Goal: Feedback & Contribution: Contribute content

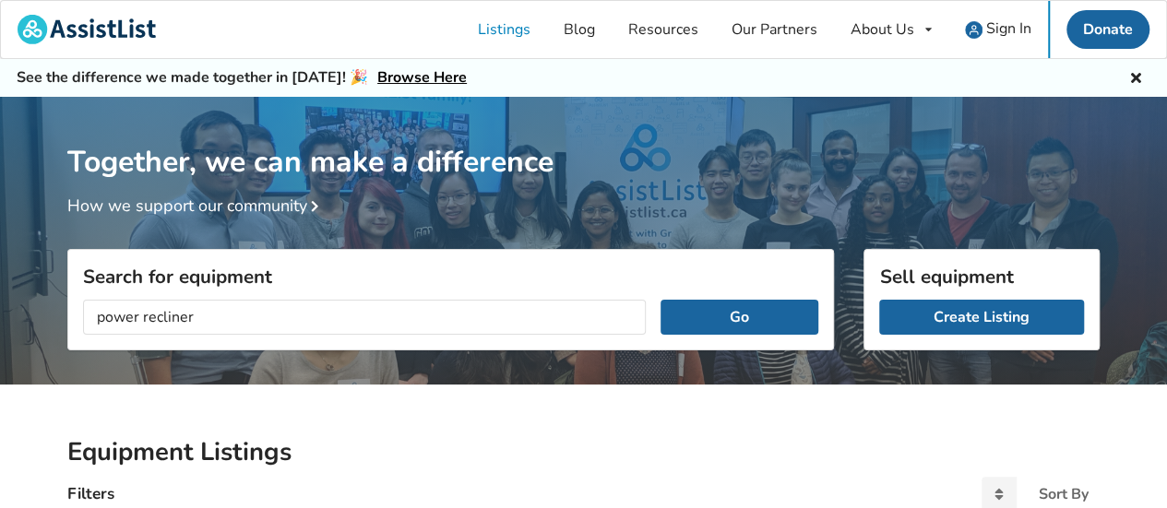
type input "power recliner"
click at [660, 300] on button "Go" at bounding box center [739, 317] width 158 height 35
click at [749, 315] on button "Go" at bounding box center [739, 317] width 158 height 35
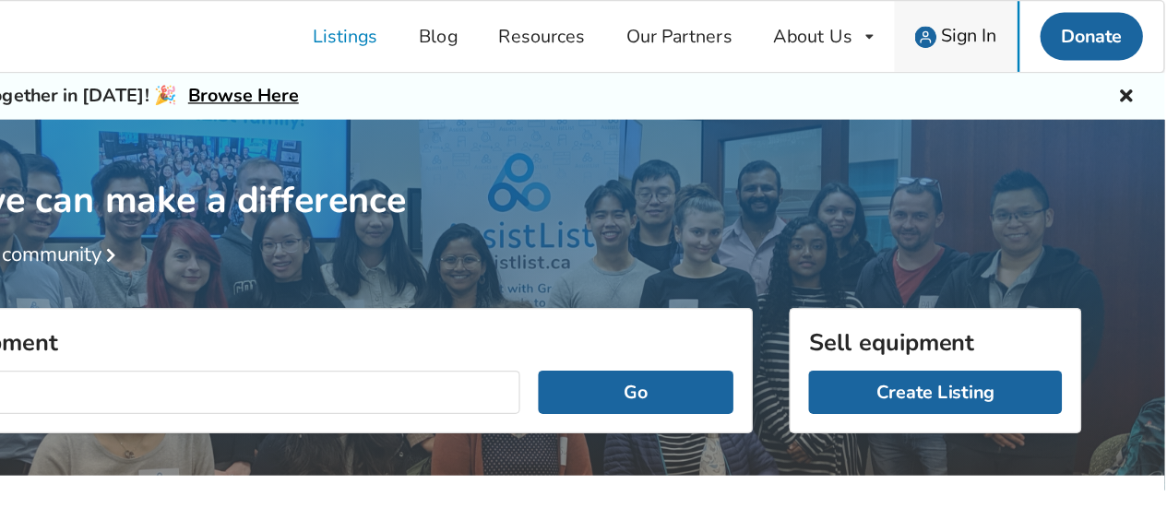
click at [1005, 21] on span "Sign In" at bounding box center [1008, 28] width 45 height 20
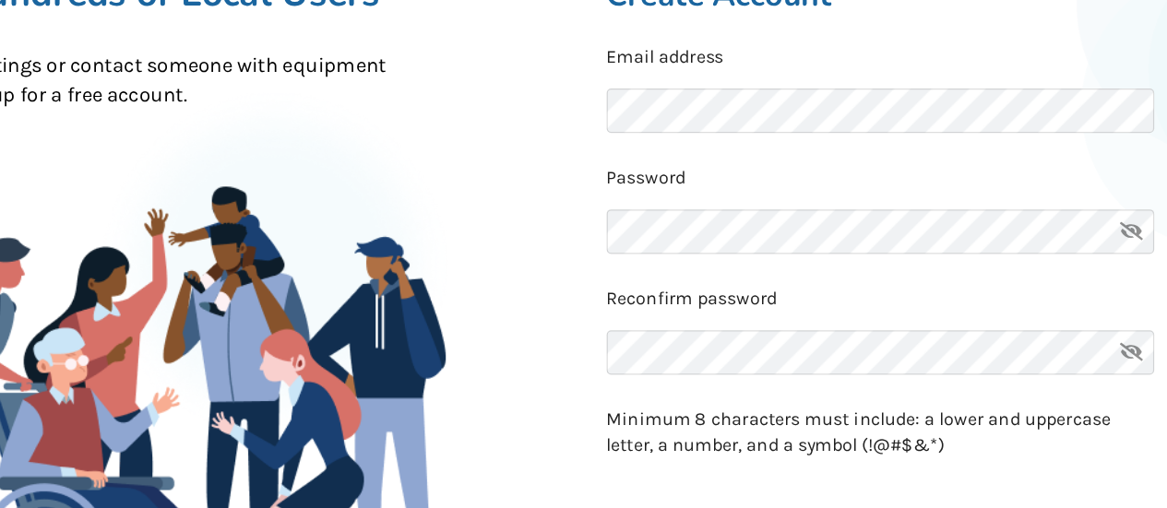
scroll to position [119, 0]
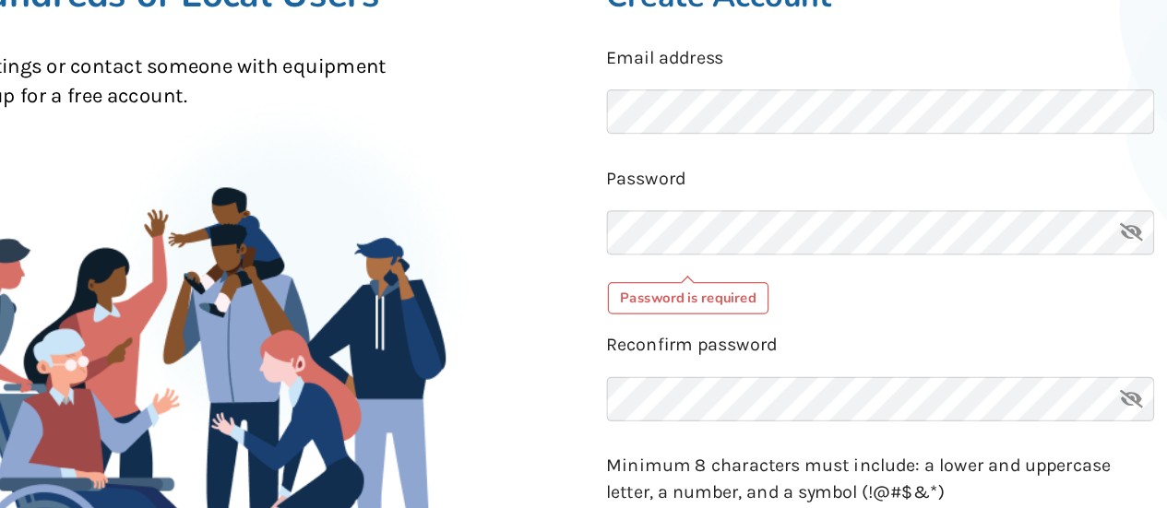
click at [787, 236] on p "Password" at bounding box center [876, 242] width 554 height 21
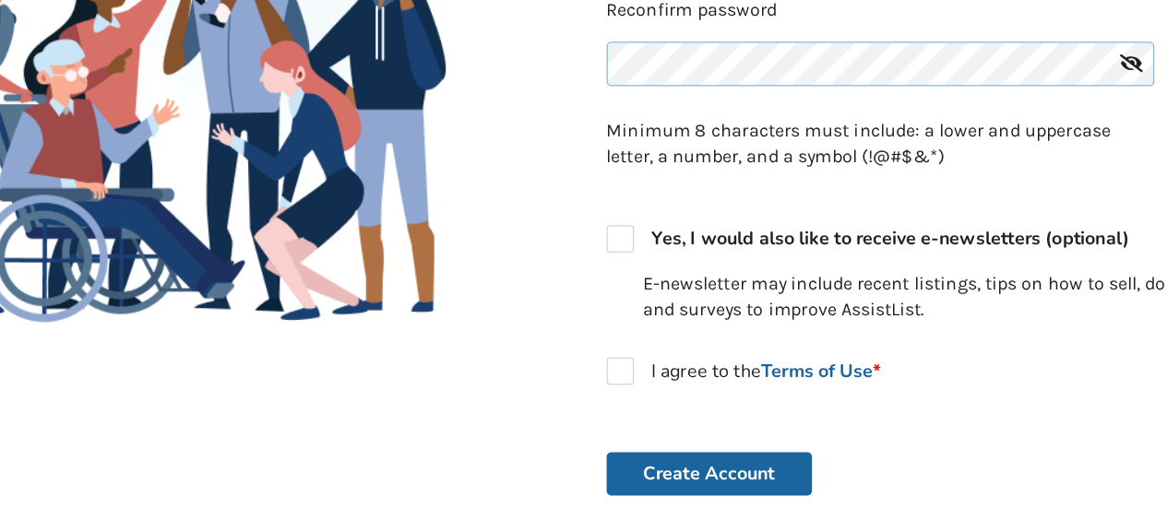
scroll to position [374, 0]
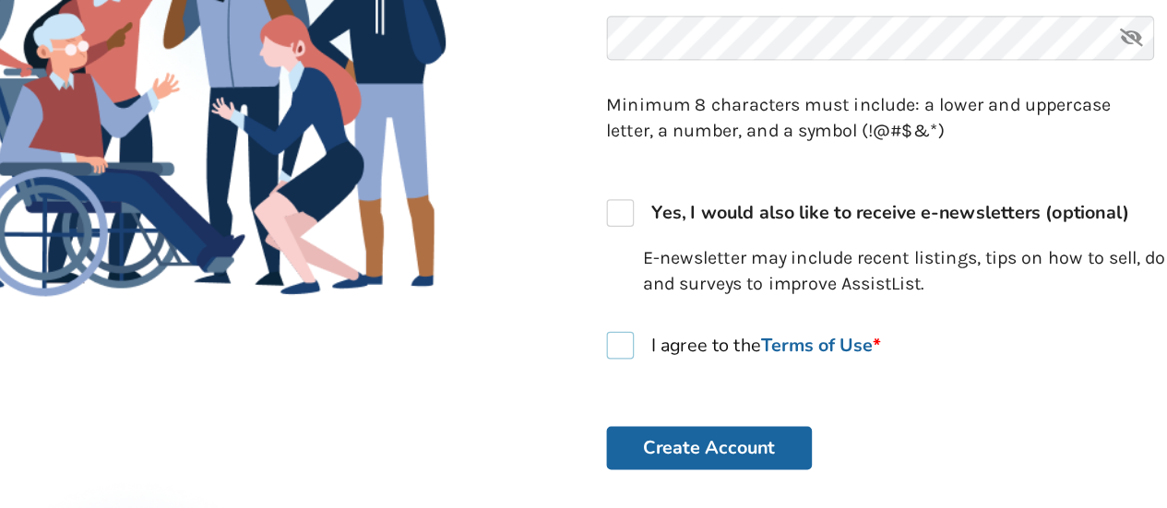
click at [612, 375] on label "I agree to the Terms of Use *" at bounding box center [710, 376] width 222 height 22
checkbox input "true"
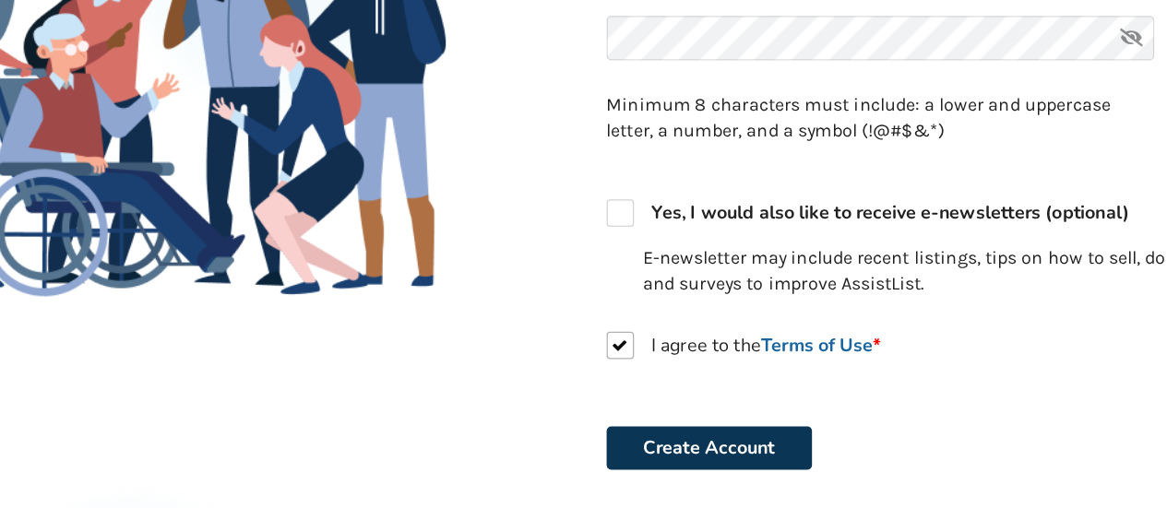
click at [733, 465] on button "Create Account" at bounding box center [682, 459] width 166 height 35
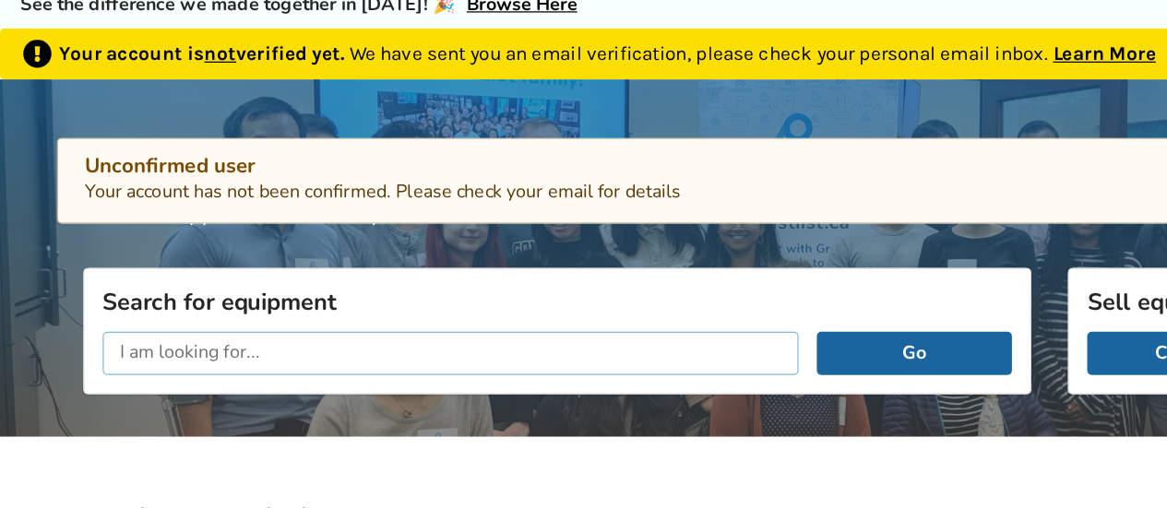
scroll to position [71, 0]
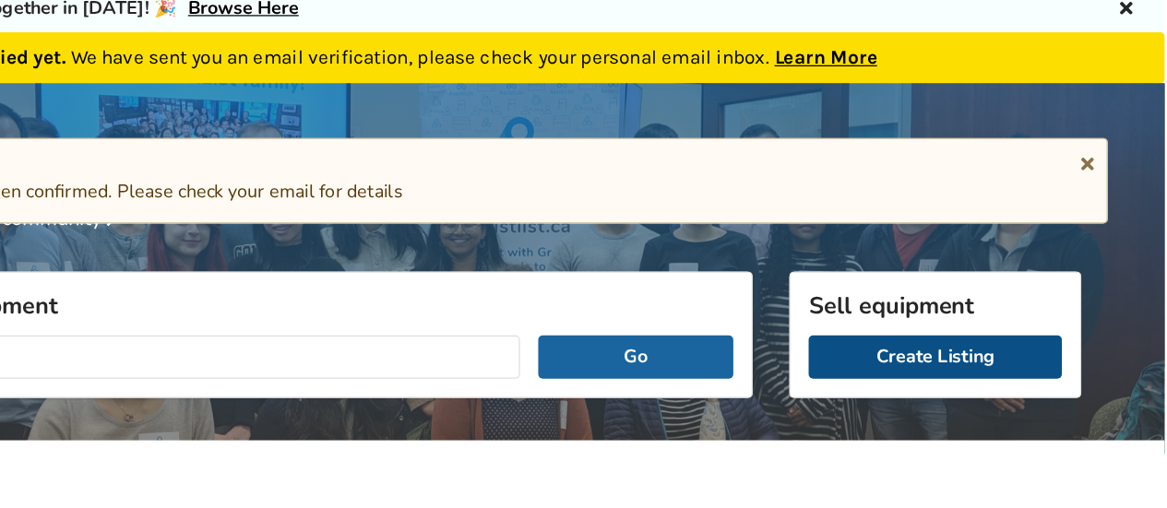
click at [957, 291] on link "Create Listing" at bounding box center [981, 288] width 205 height 35
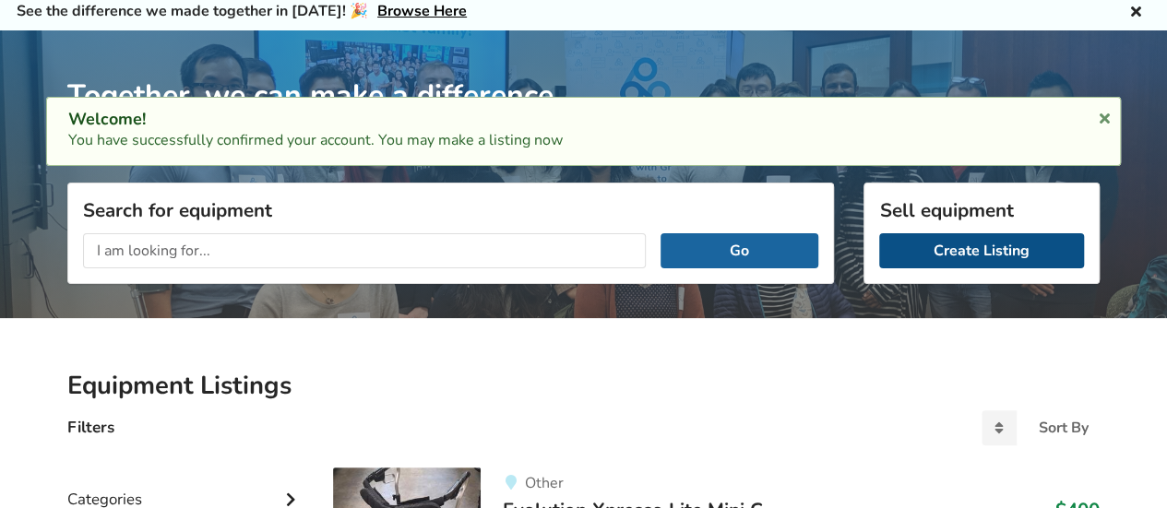
click at [977, 250] on link "Create Listing" at bounding box center [981, 250] width 205 height 35
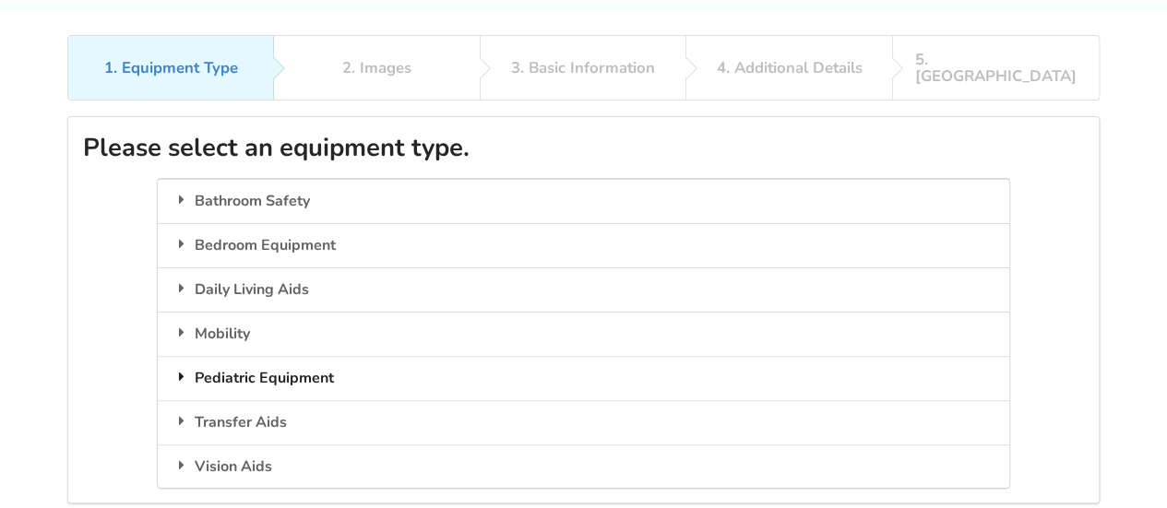
scroll to position [99, 0]
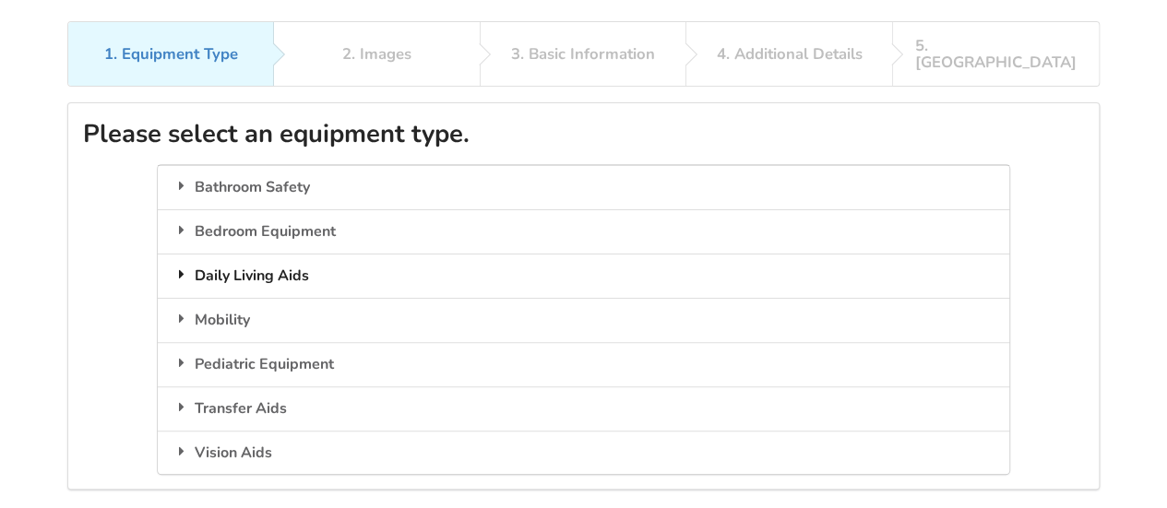
click at [390, 259] on div "Daily Living Aids" at bounding box center [583, 276] width 850 height 44
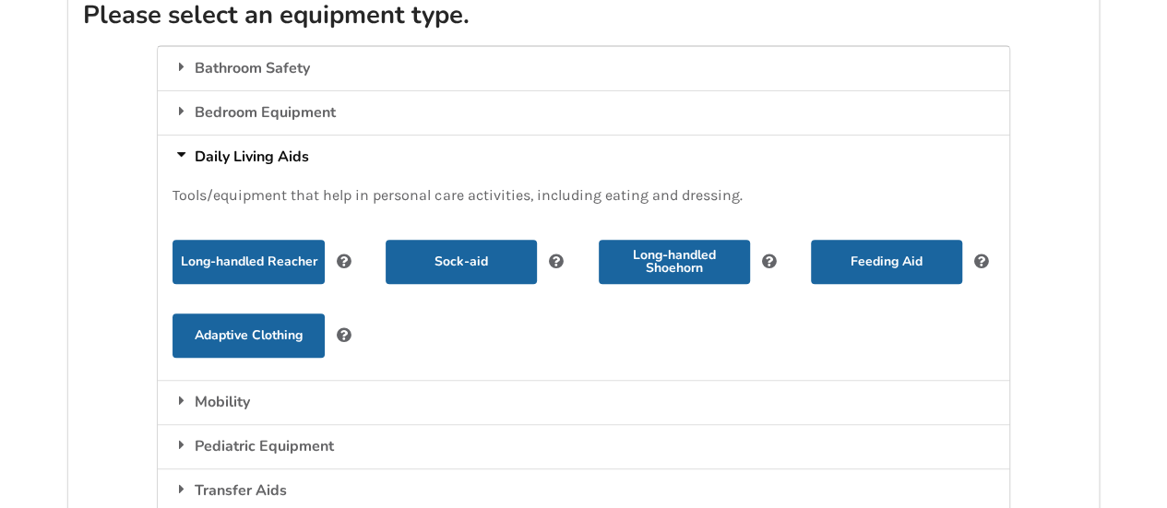
scroll to position [263, 0]
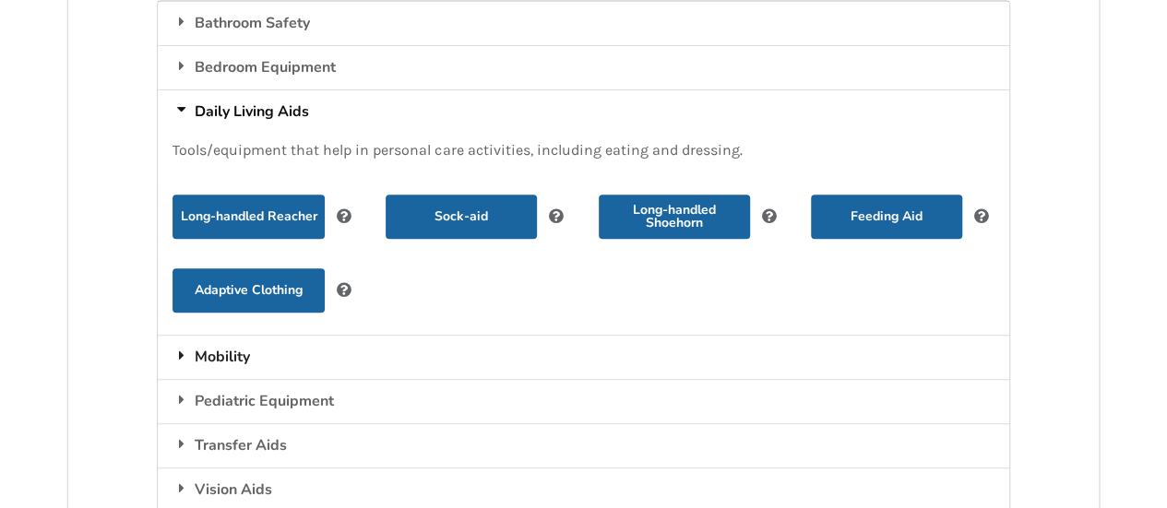
click at [349, 344] on div "Mobility" at bounding box center [583, 357] width 850 height 44
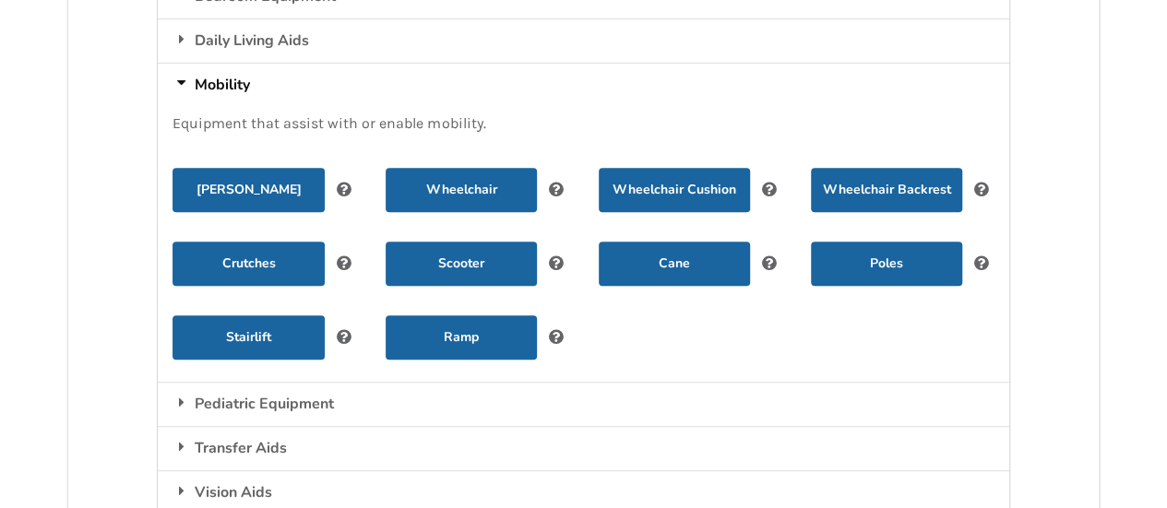
scroll to position [336, 0]
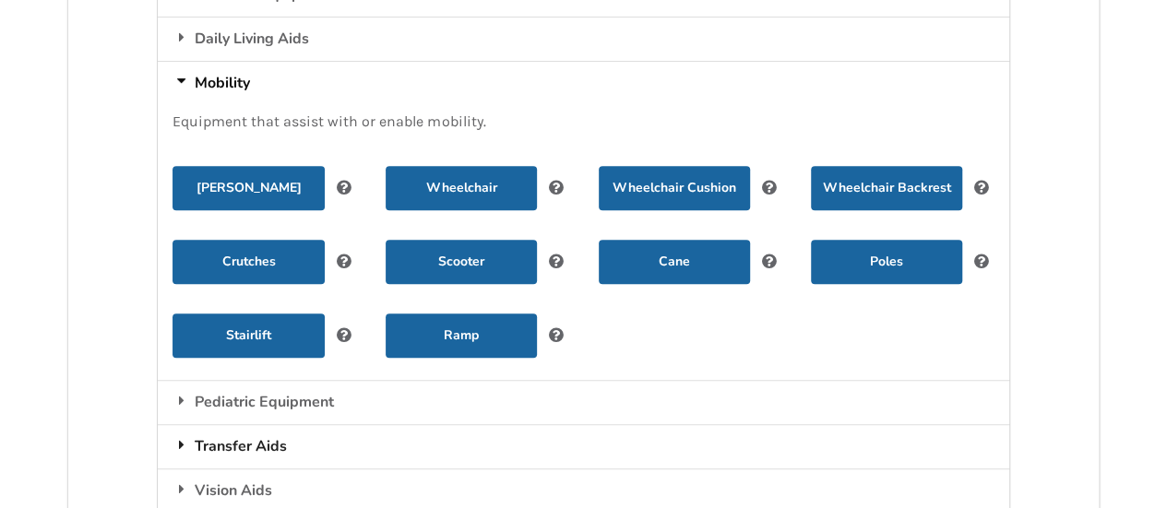
click at [458, 424] on div "Transfer Aids" at bounding box center [583, 446] width 850 height 44
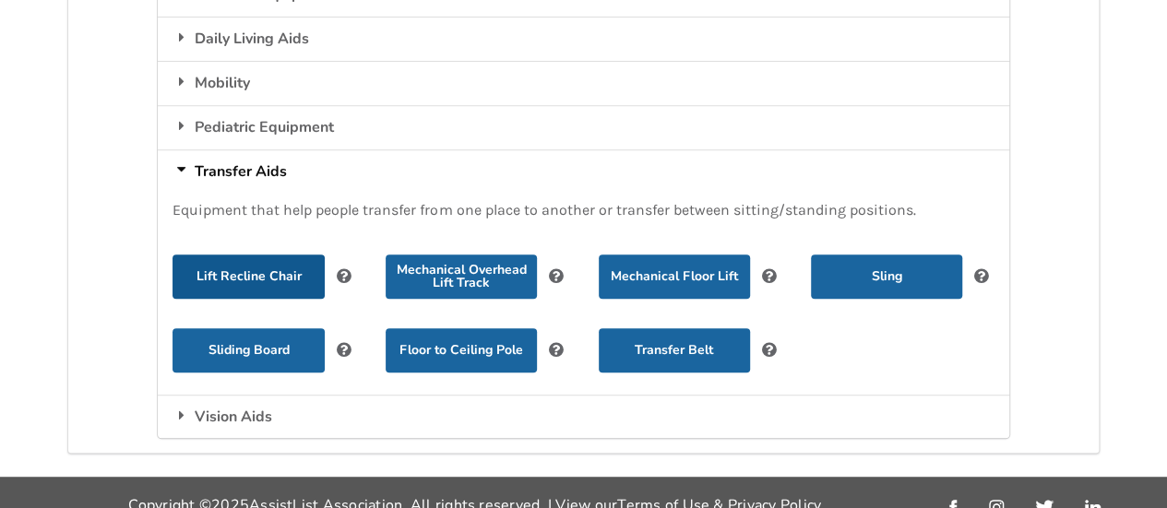
click at [265, 255] on button "Lift Recline Chair" at bounding box center [247, 277] width 151 height 44
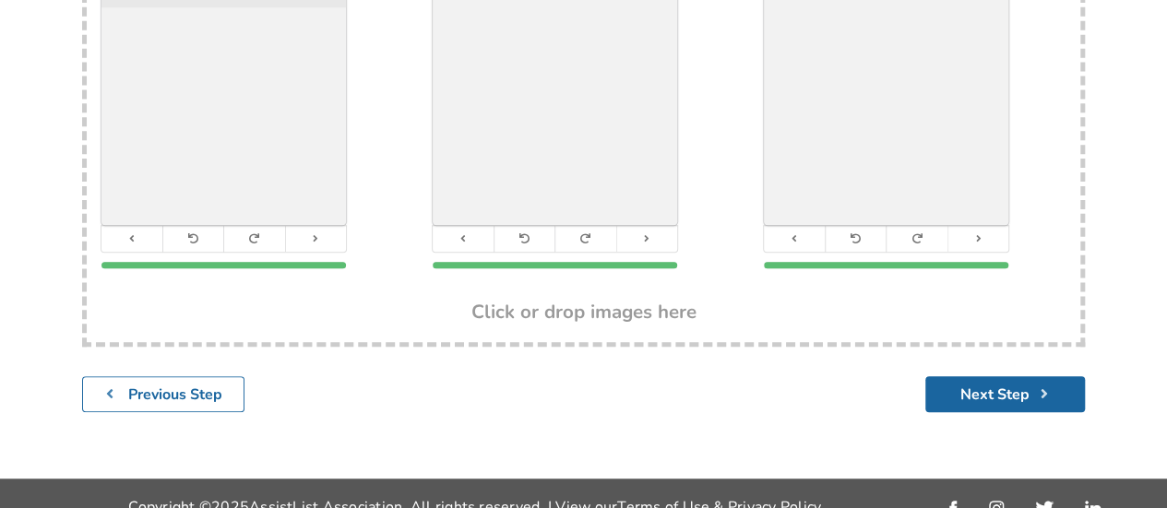
scroll to position [453, 0]
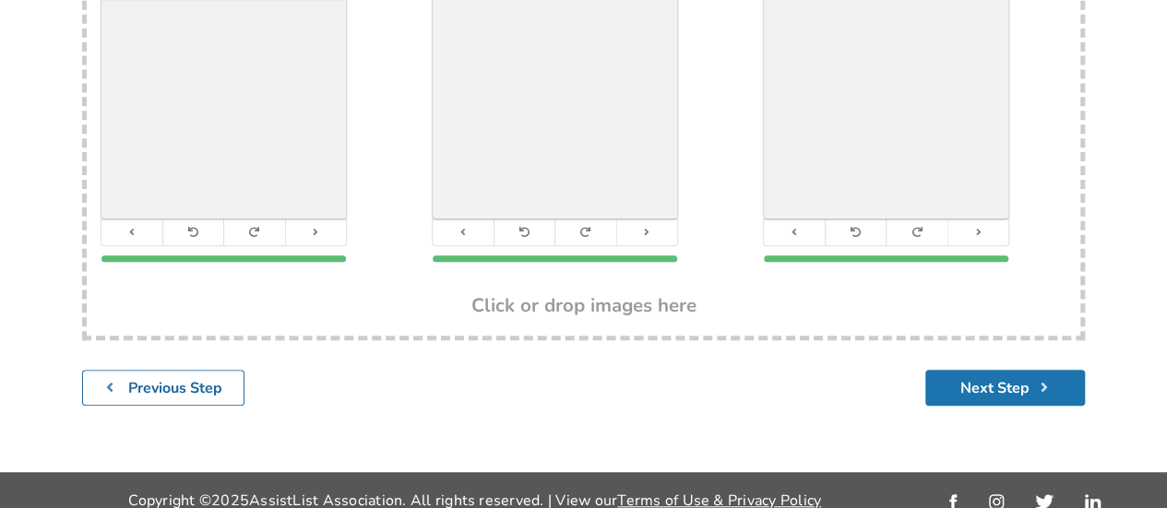
click at [1003, 370] on button "Next Step" at bounding box center [1005, 388] width 160 height 36
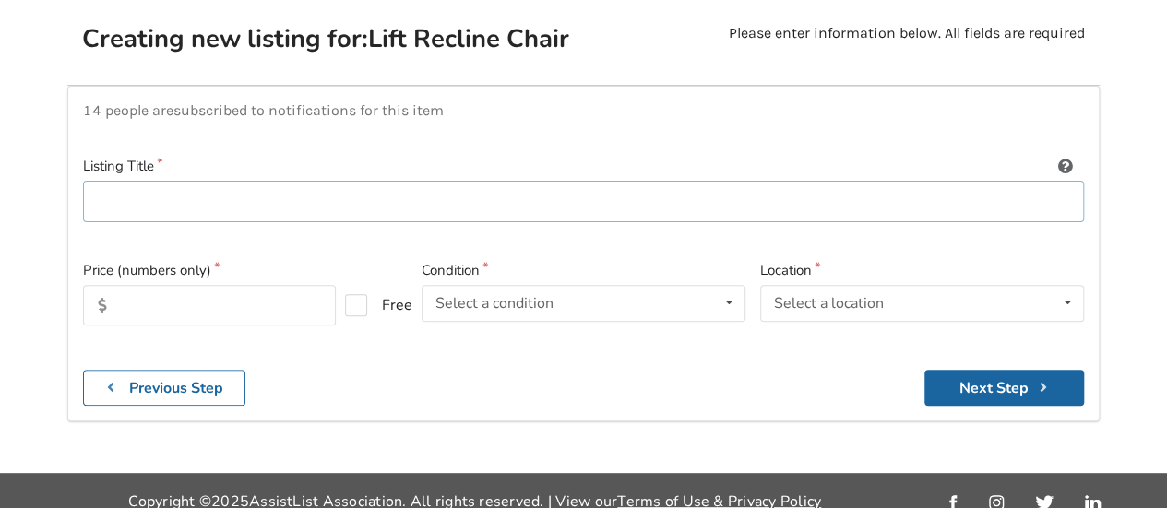
click at [221, 186] on input at bounding box center [583, 202] width 1001 height 42
type input "VivaLift Power Recliner"
click at [137, 285] on input "text" at bounding box center [209, 305] width 253 height 41
type input "500"
click at [596, 286] on div "Select a condition Brand New Less Than 1 Year 1 To 2 Years 3 To 5 Years Over 5 …" at bounding box center [584, 303] width 324 height 37
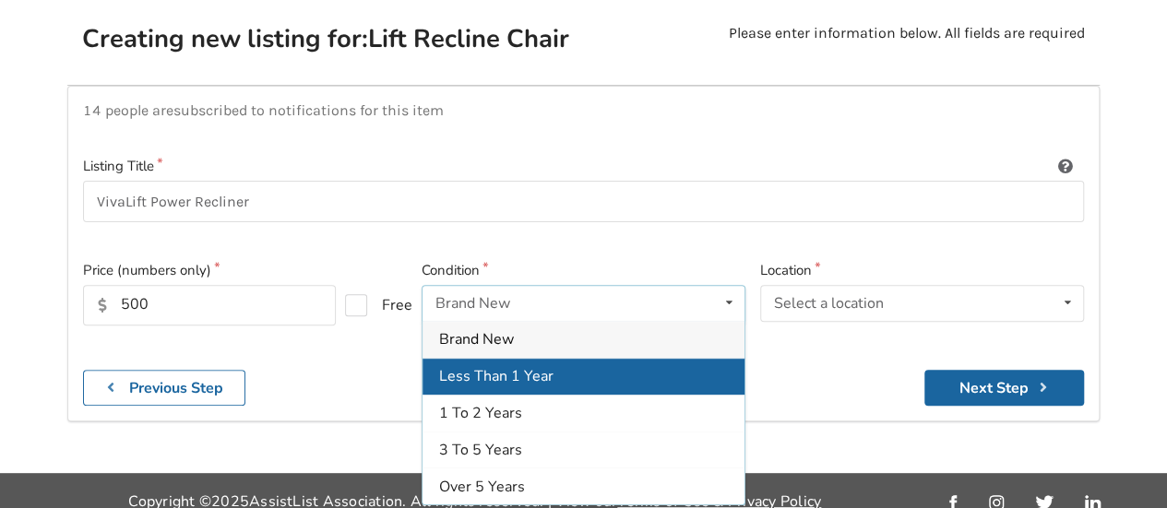
click at [484, 366] on span "Less Than 1 Year" at bounding box center [496, 376] width 114 height 20
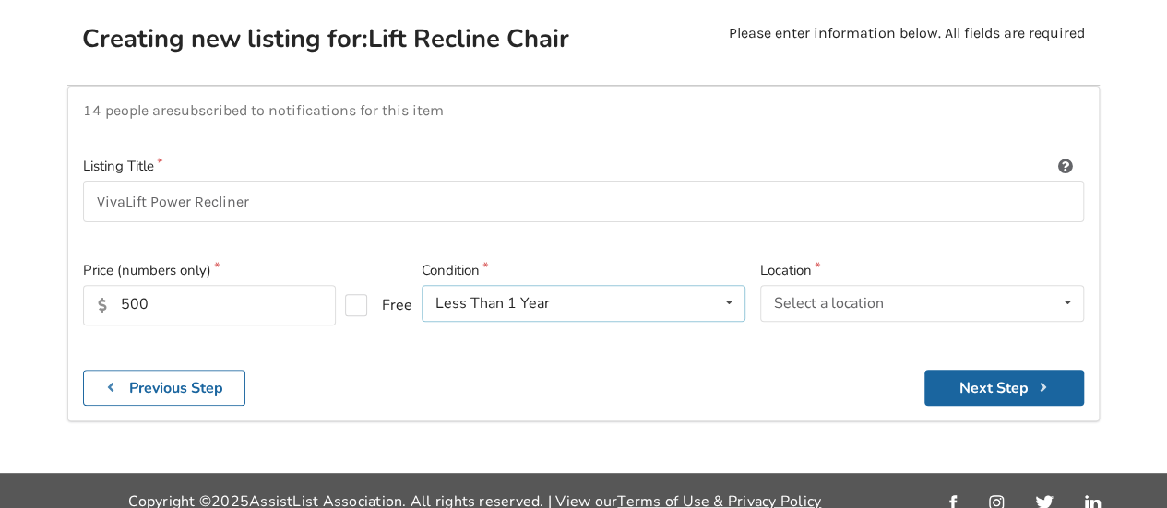
click at [736, 289] on icon at bounding box center [729, 303] width 27 height 34
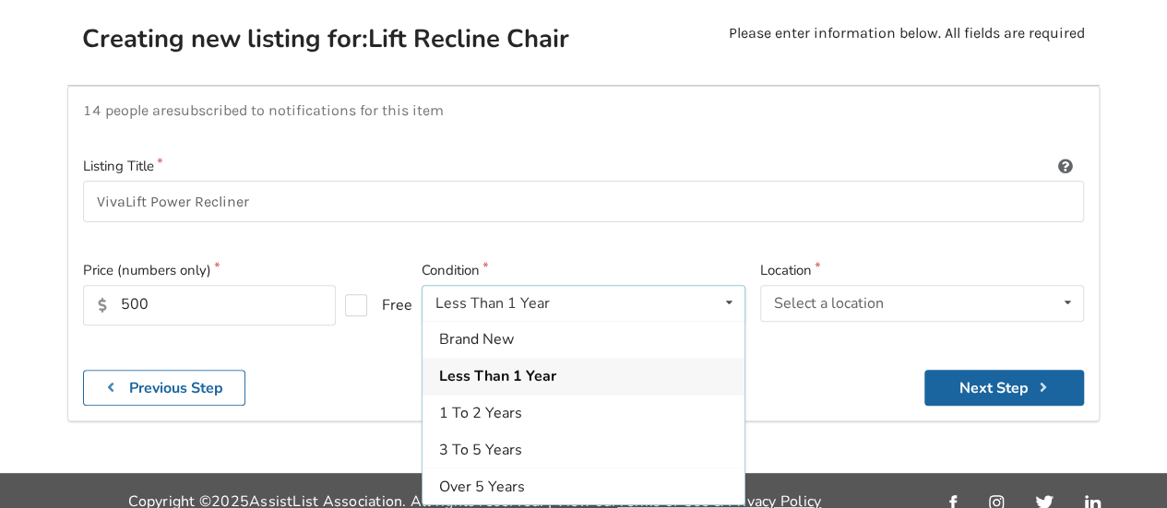
click at [544, 366] on span "Less Than 1 Year" at bounding box center [497, 376] width 117 height 20
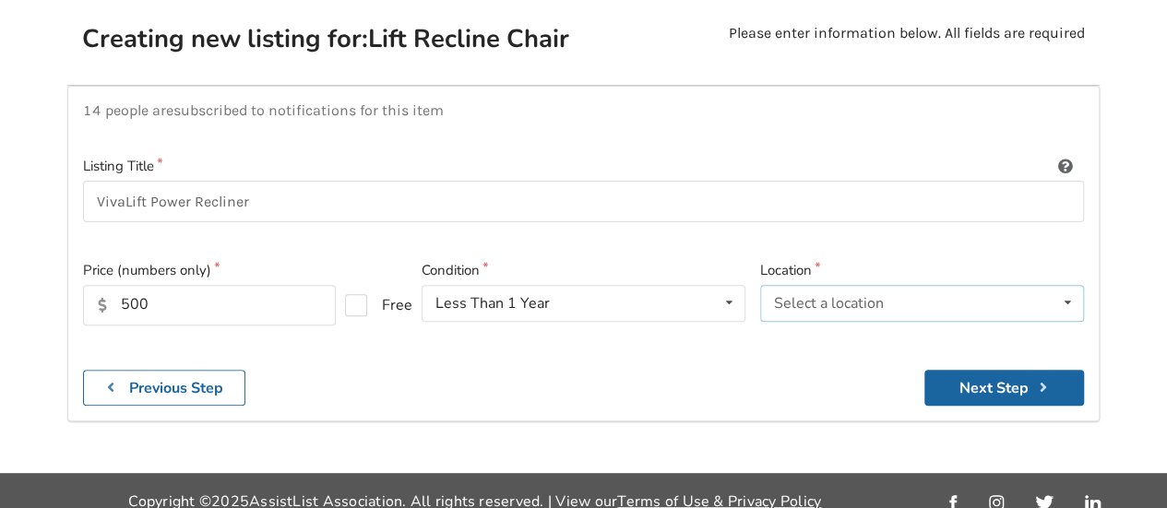
click at [1069, 286] on icon at bounding box center [1067, 303] width 27 height 34
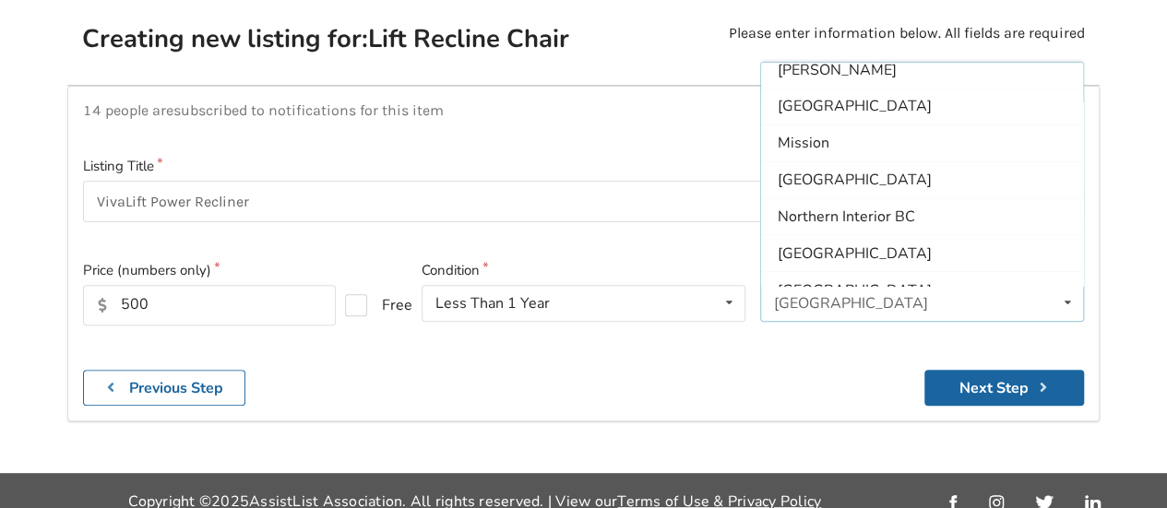
scroll to position [390, 0]
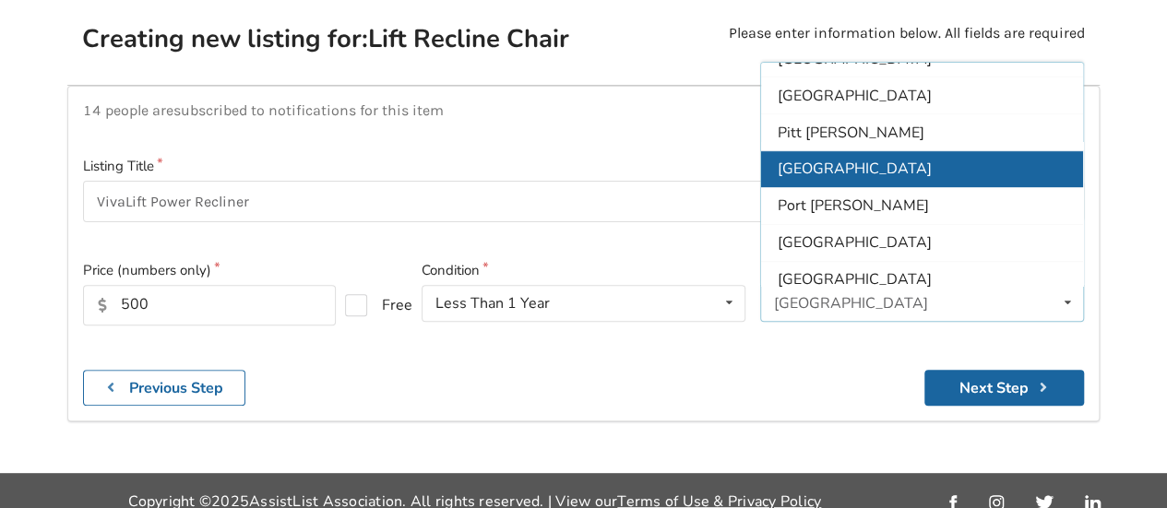
click at [846, 159] on span "[GEOGRAPHIC_DATA]" at bounding box center [855, 169] width 154 height 20
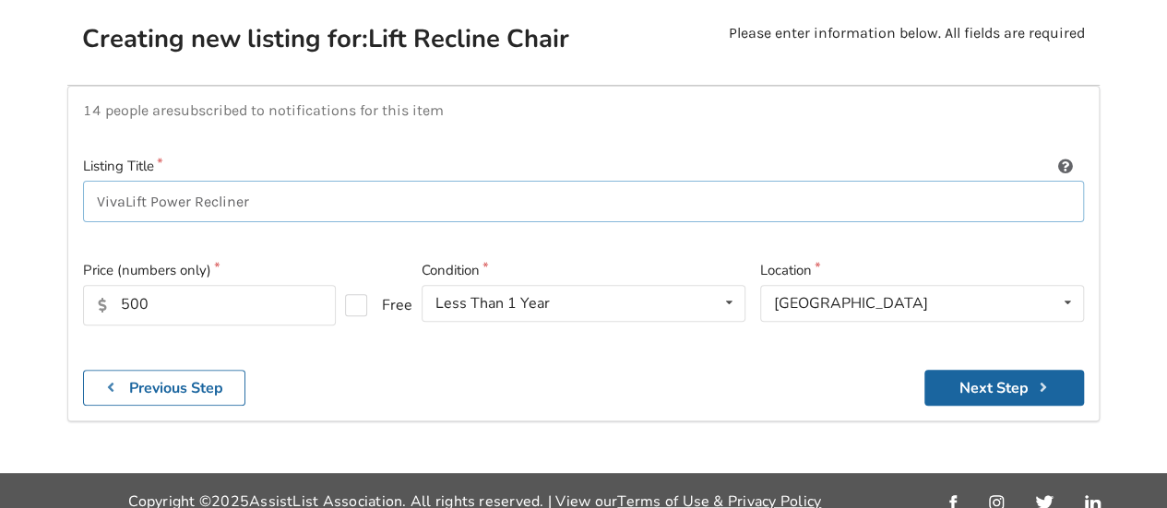
click at [299, 183] on input "VivaLift Power Recliner" at bounding box center [583, 202] width 1001 height 42
type input "VivaLift Power Recliner no stains/no rips"
click at [959, 381] on button "Next Step" at bounding box center [1004, 388] width 160 height 36
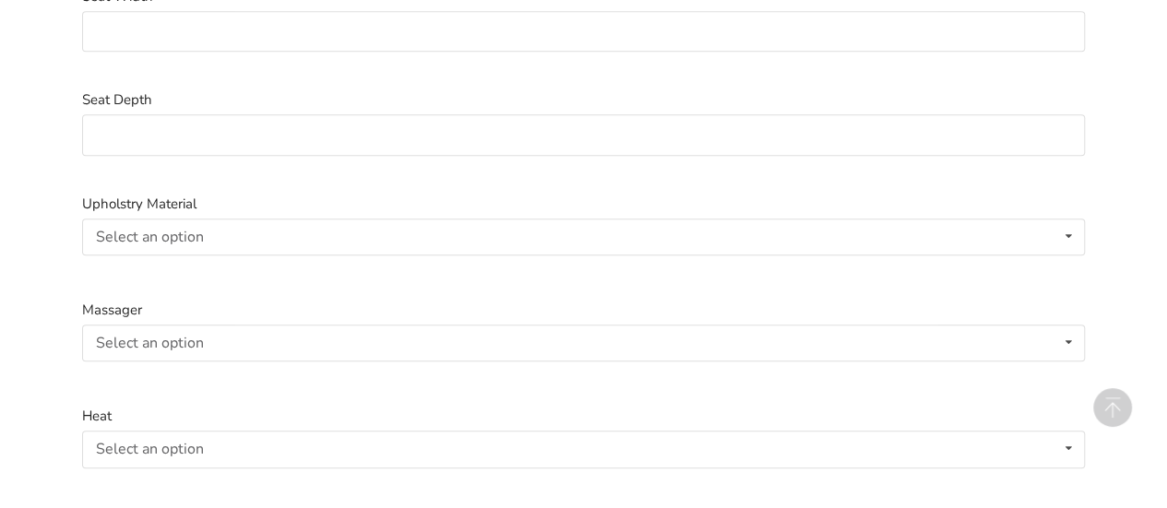
scroll to position [624, 0]
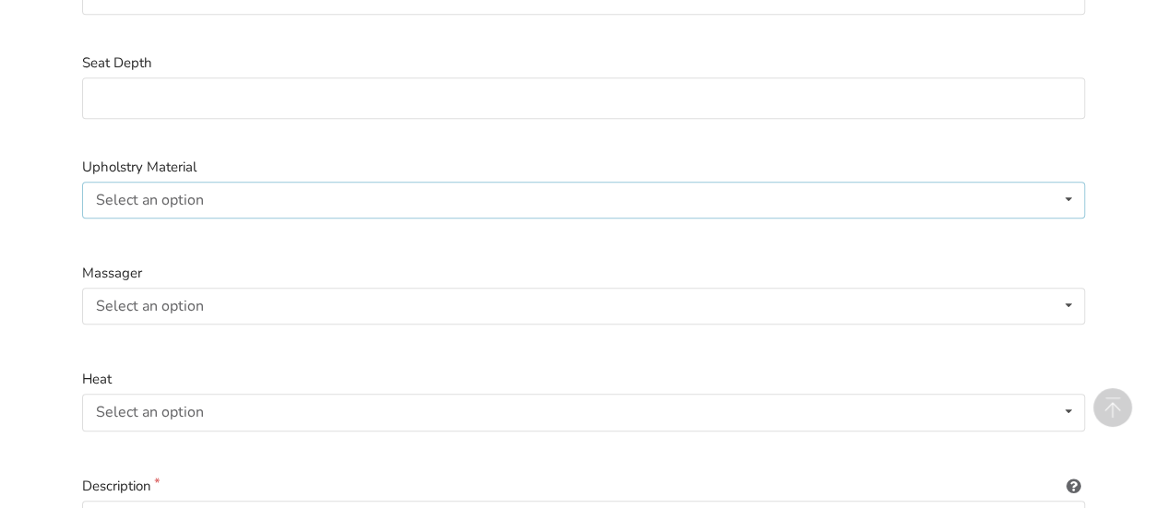
click at [1070, 185] on icon at bounding box center [1068, 200] width 27 height 34
click at [156, 227] on span "Upholstery" at bounding box center [137, 237] width 75 height 20
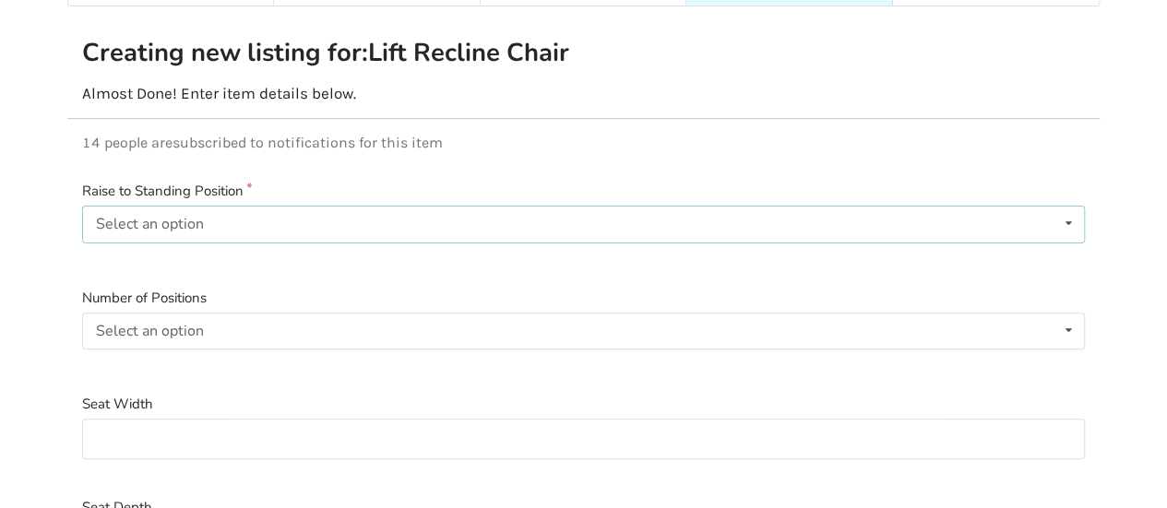
click at [1072, 207] on icon at bounding box center [1068, 224] width 27 height 34
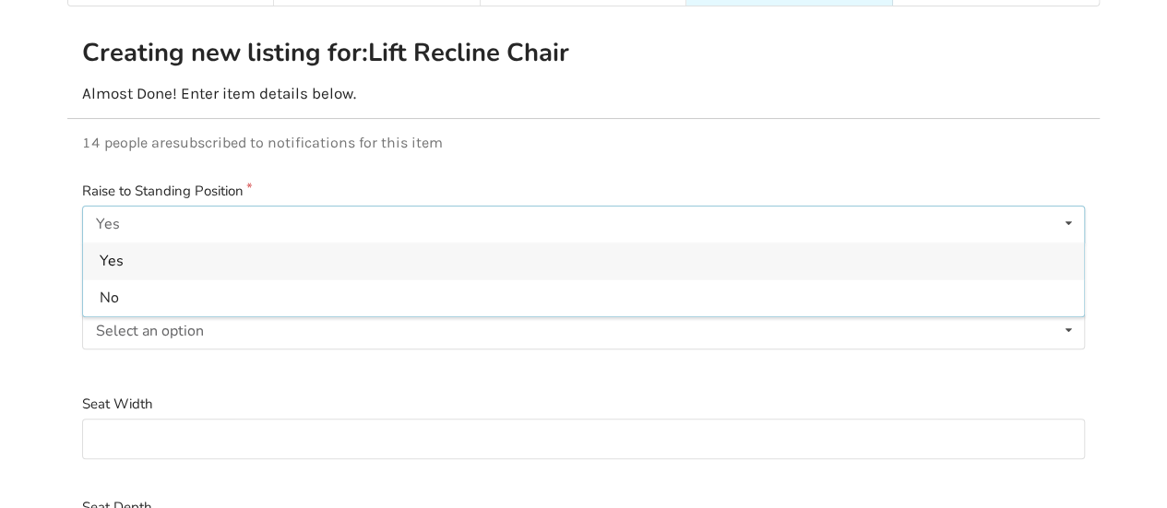
click at [100, 251] on span "Yes" at bounding box center [112, 261] width 24 height 20
click at [1074, 314] on icon at bounding box center [1068, 331] width 27 height 34
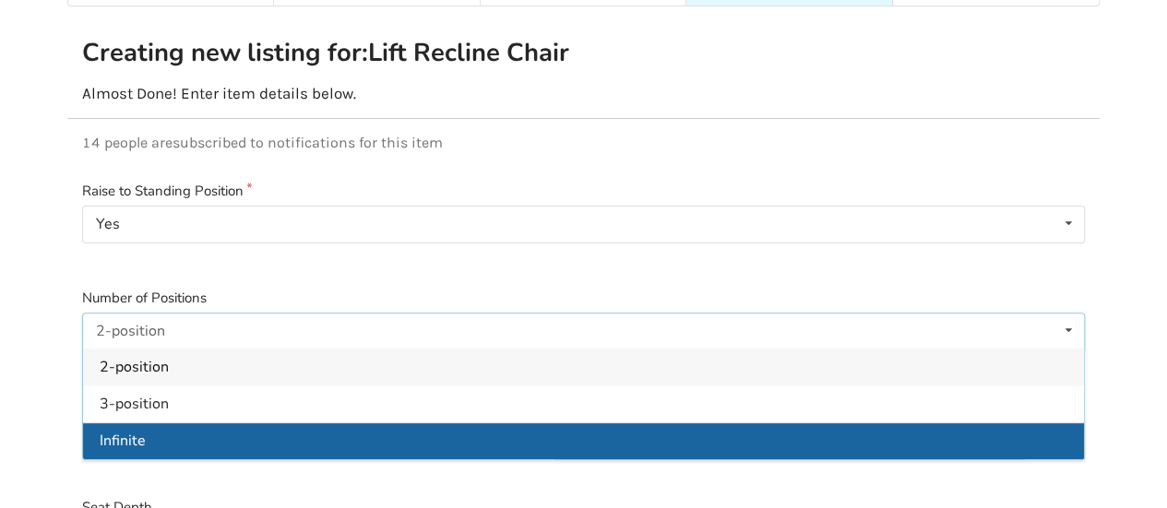
click at [135, 431] on span "Infinite" at bounding box center [123, 441] width 46 height 20
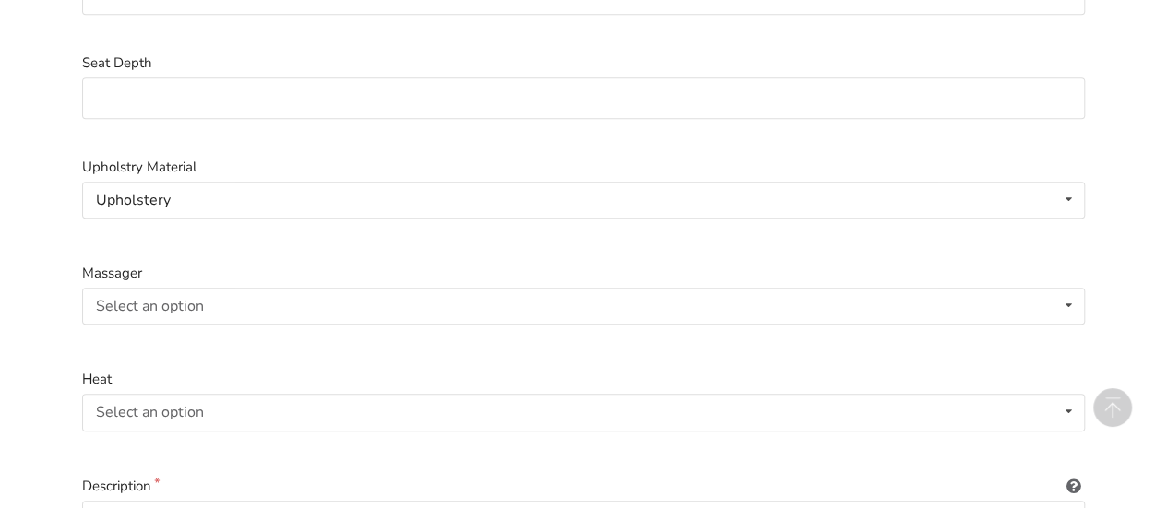
scroll to position [944, 0]
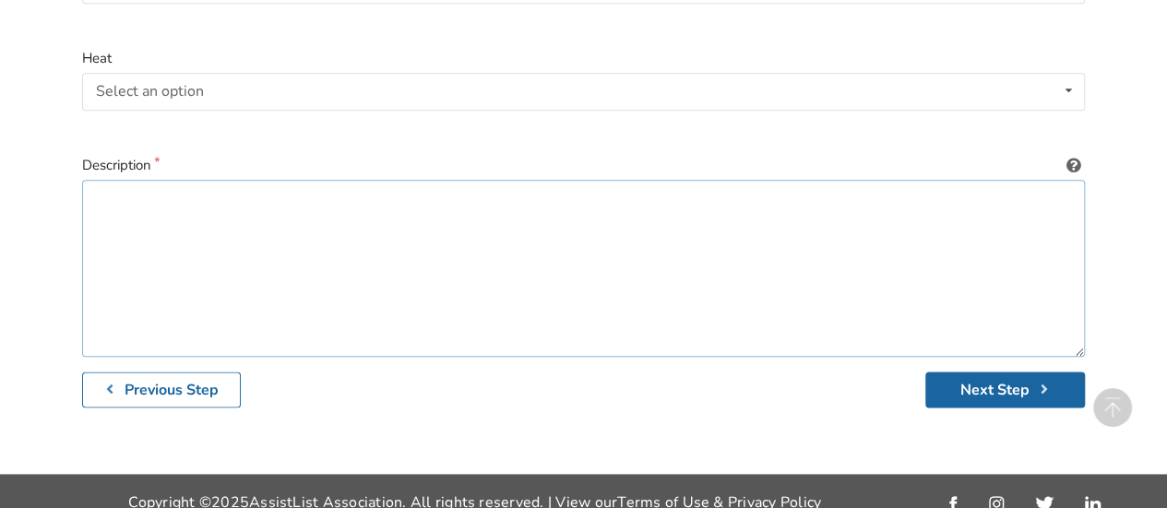
click at [275, 207] on textarea at bounding box center [583, 268] width 1003 height 177
type textarea "G"
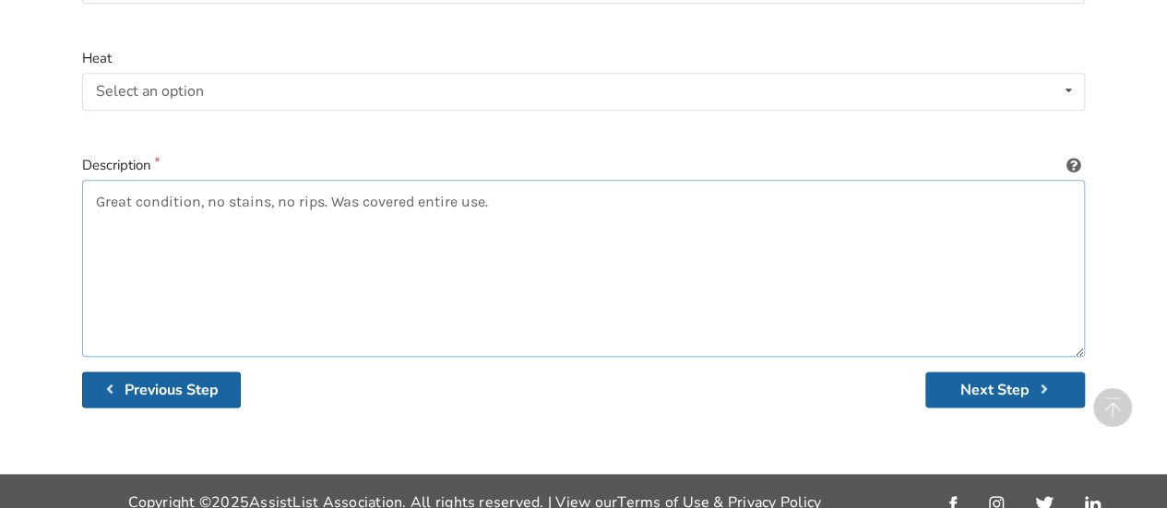
type textarea "Great condition, no stains, no rips. Was covered entire use."
click at [135, 380] on b "Previous Step" at bounding box center [172, 390] width 94 height 20
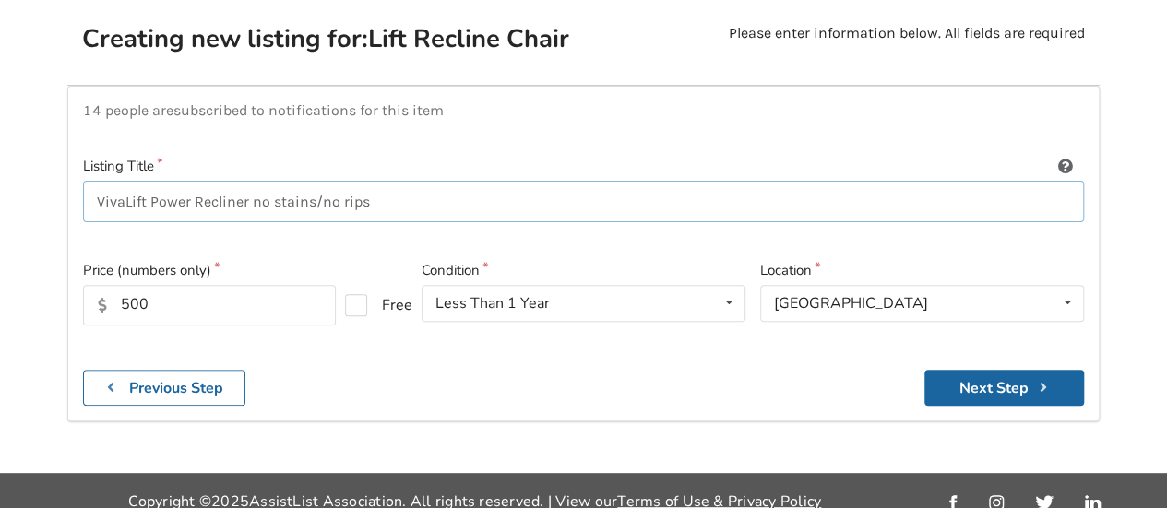
click at [378, 190] on input "VivaLift Power Recliner no stains/no rips" at bounding box center [583, 202] width 1001 height 42
type input "VivaLift Power Recliner"
click at [981, 381] on button "Next Step" at bounding box center [1004, 388] width 160 height 36
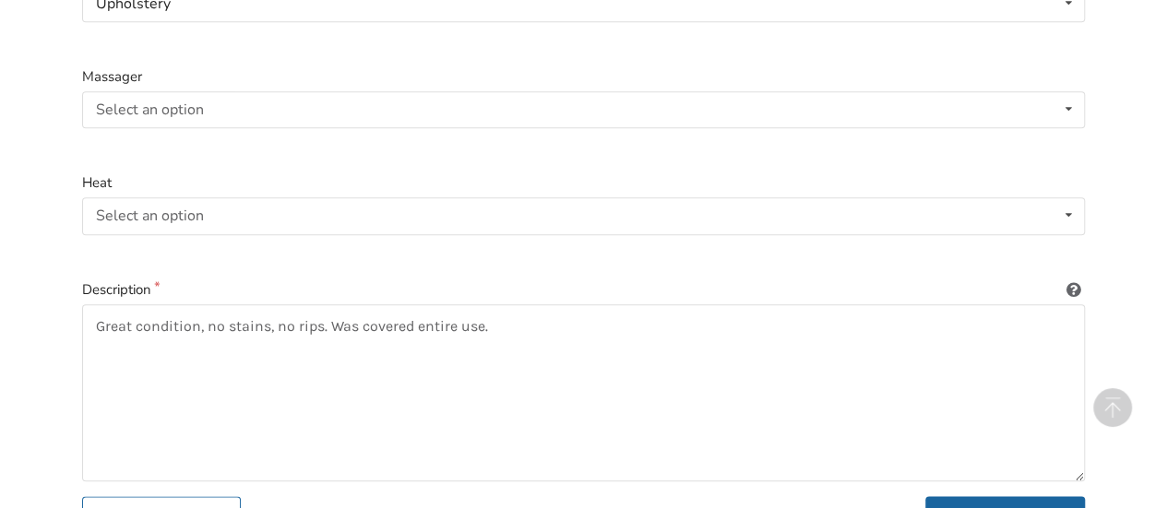
scroll to position [838, 0]
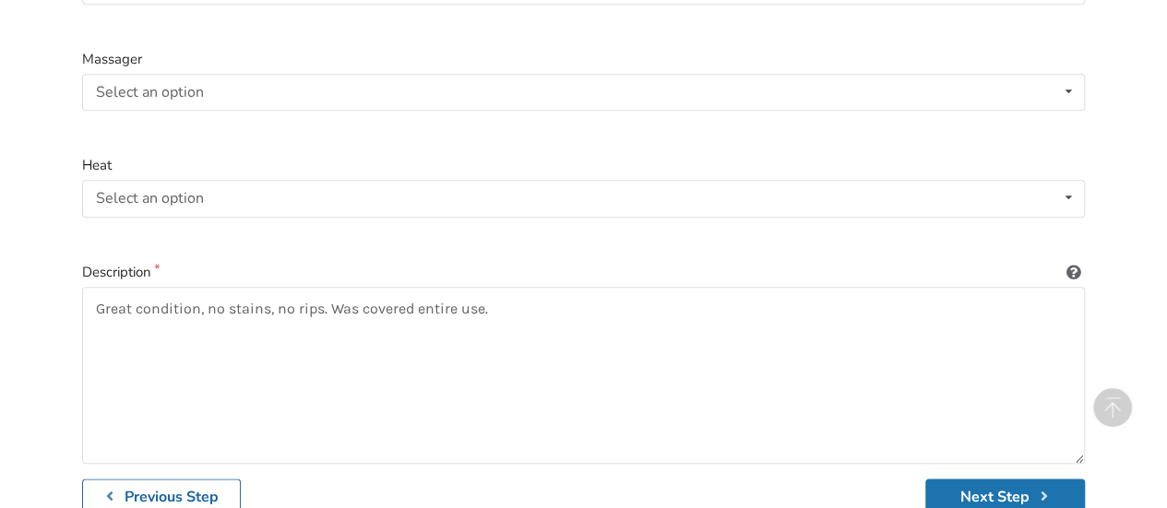
click at [991, 479] on button "Next Step" at bounding box center [1005, 497] width 160 height 36
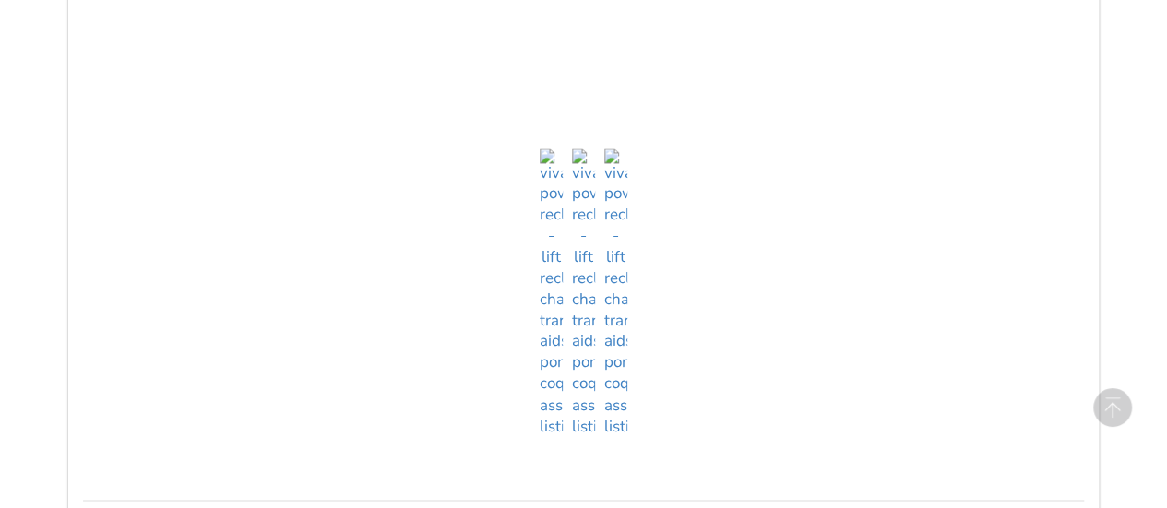
scroll to position [1854, 0]
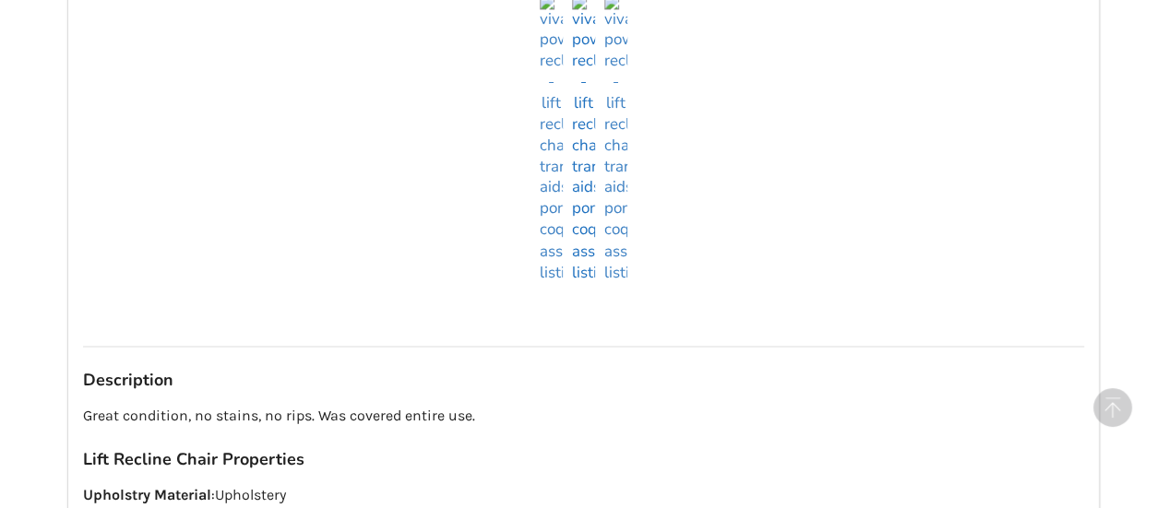
click at [581, 256] on img at bounding box center [583, 138] width 23 height 289
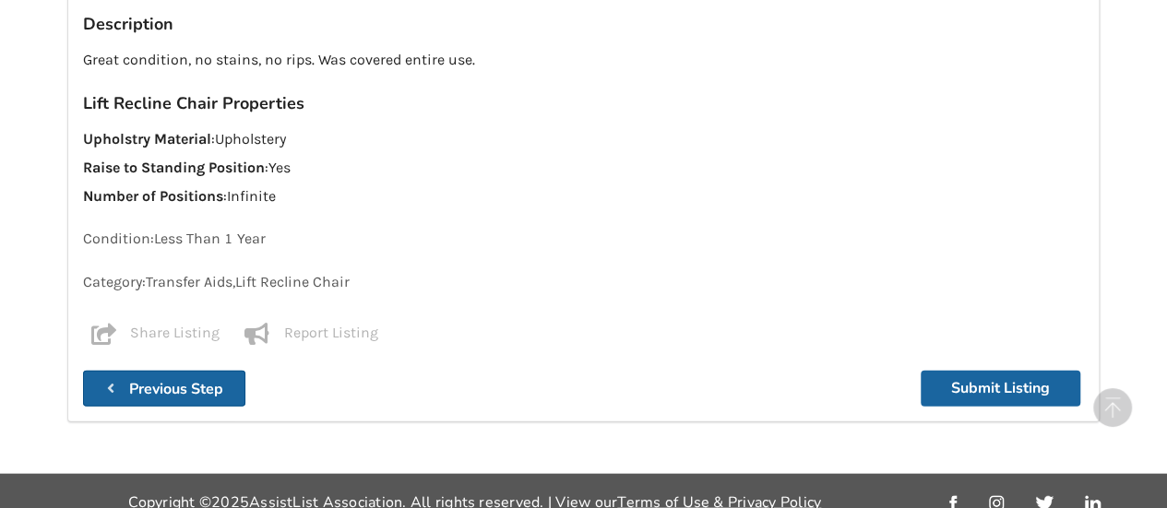
click at [197, 379] on b "Previous Step" at bounding box center [176, 389] width 94 height 20
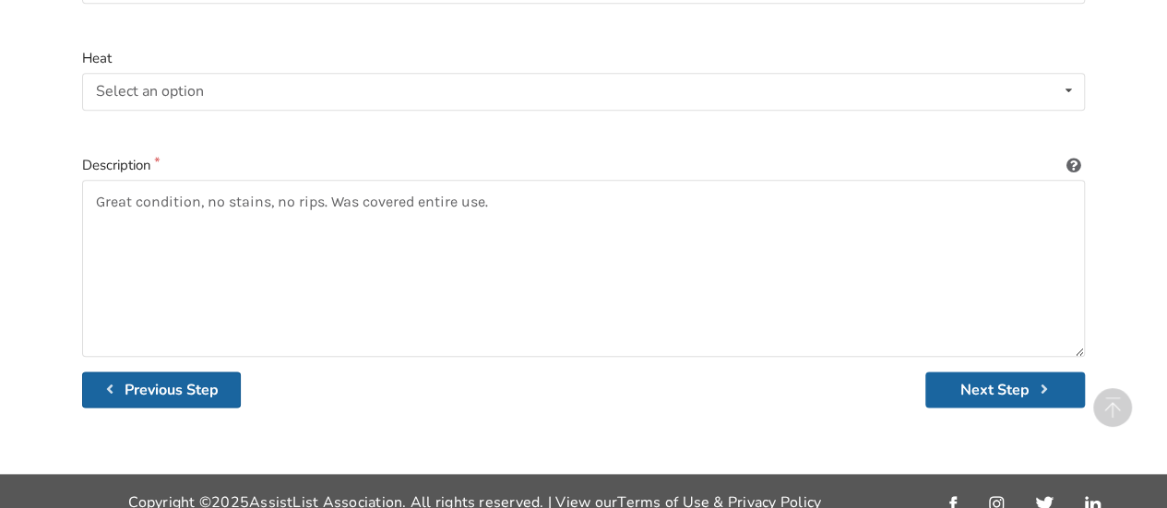
click at [185, 380] on b "Previous Step" at bounding box center [172, 390] width 94 height 20
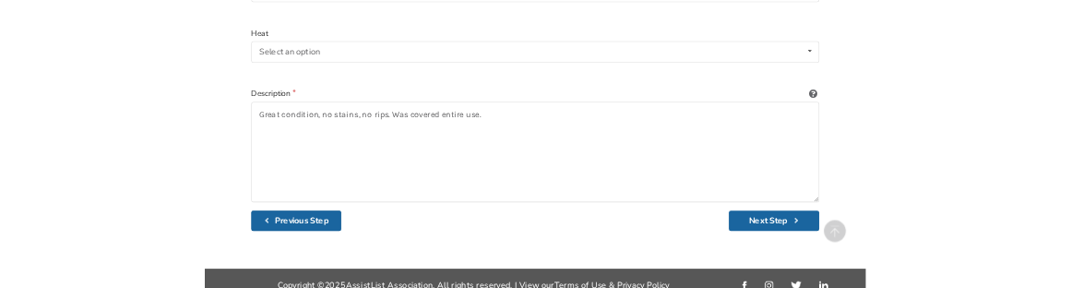
scroll to position [193, 0]
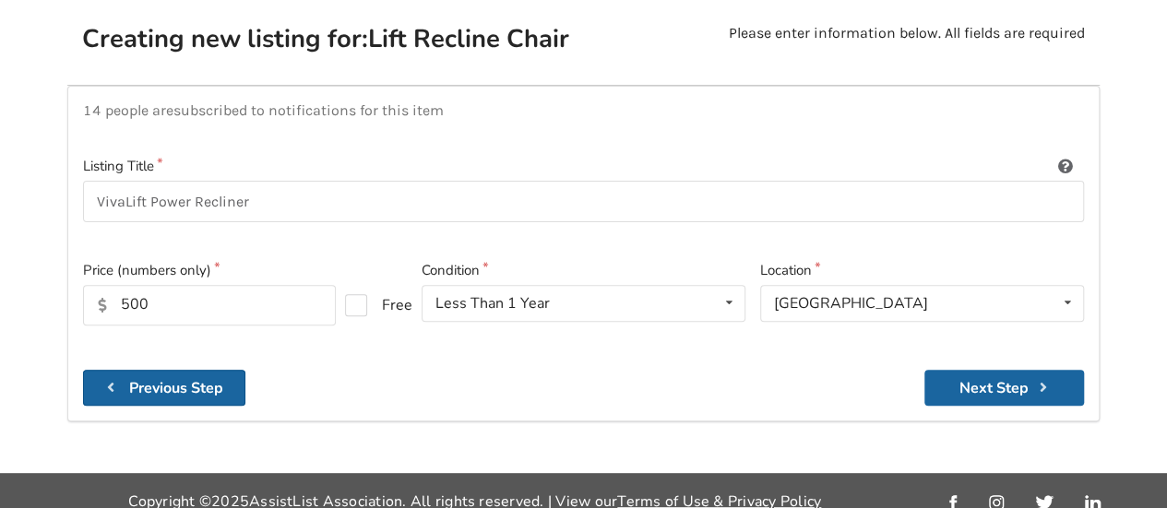
click at [196, 378] on b "Previous Step" at bounding box center [176, 388] width 94 height 20
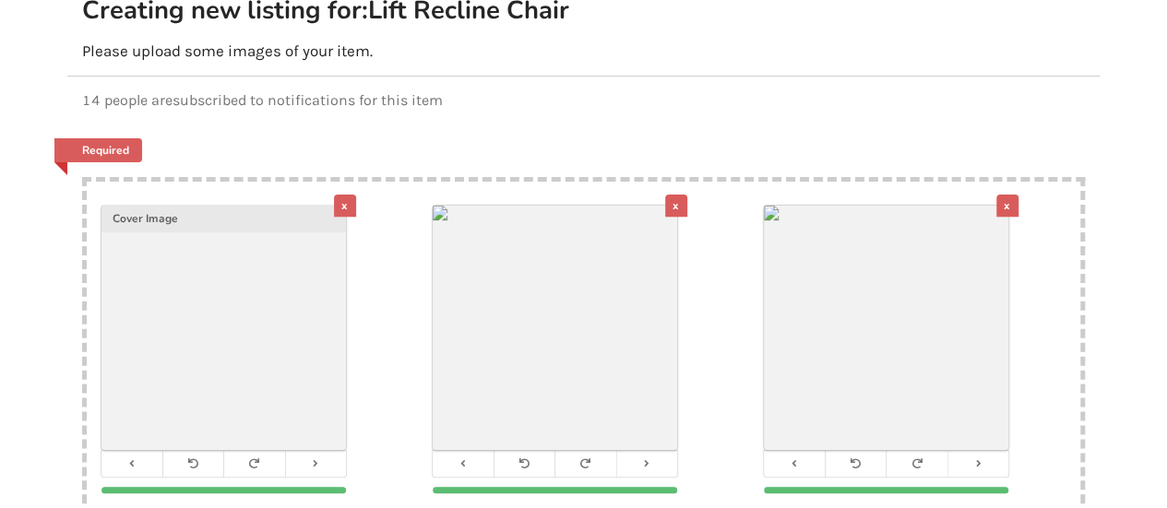
scroll to position [666, 0]
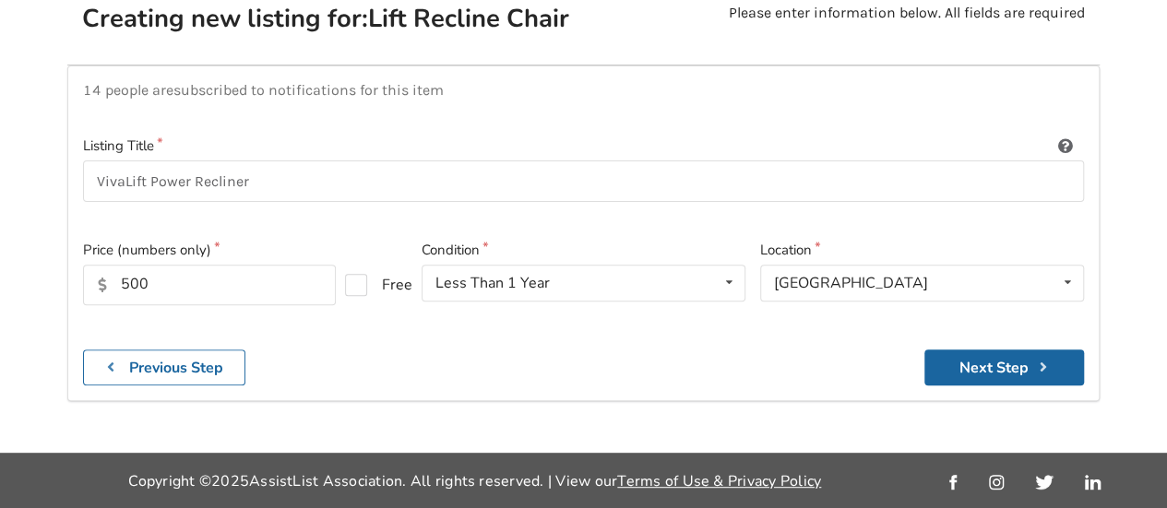
scroll to position [193, 0]
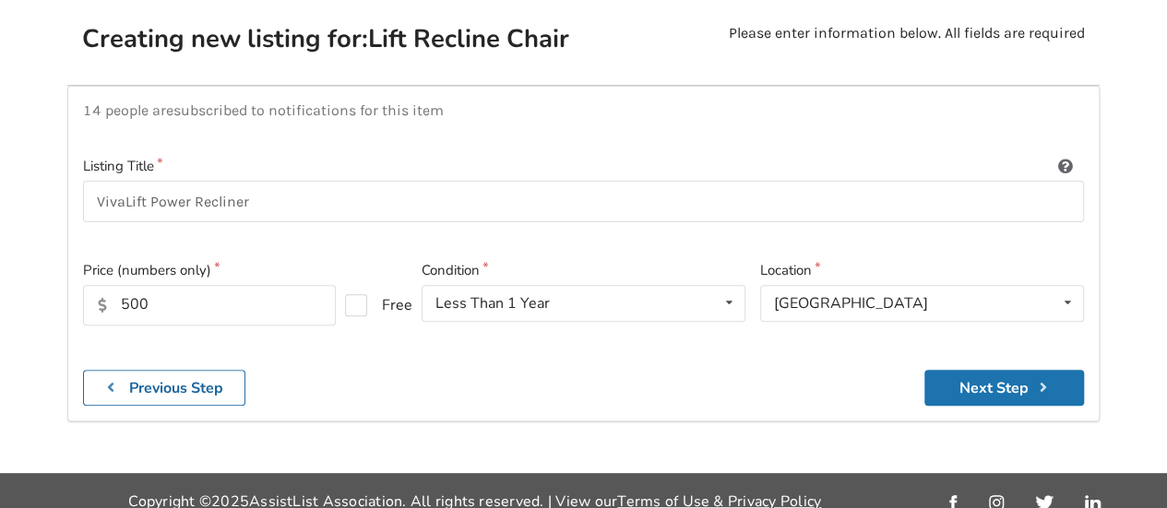
click at [998, 375] on button "Next Step" at bounding box center [1004, 388] width 160 height 36
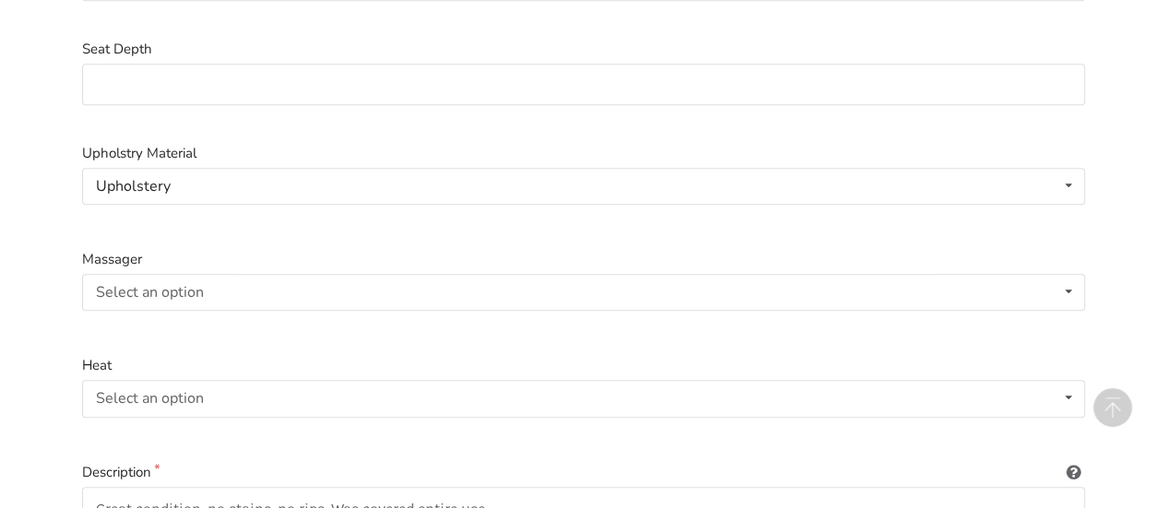
scroll to position [944, 0]
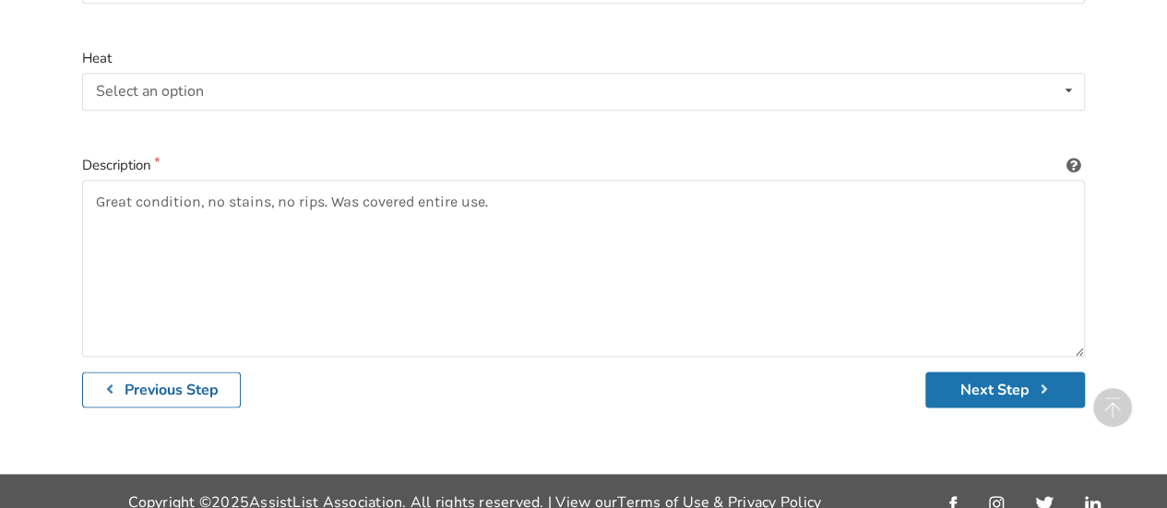
click at [995, 374] on button "Next Step" at bounding box center [1005, 390] width 160 height 36
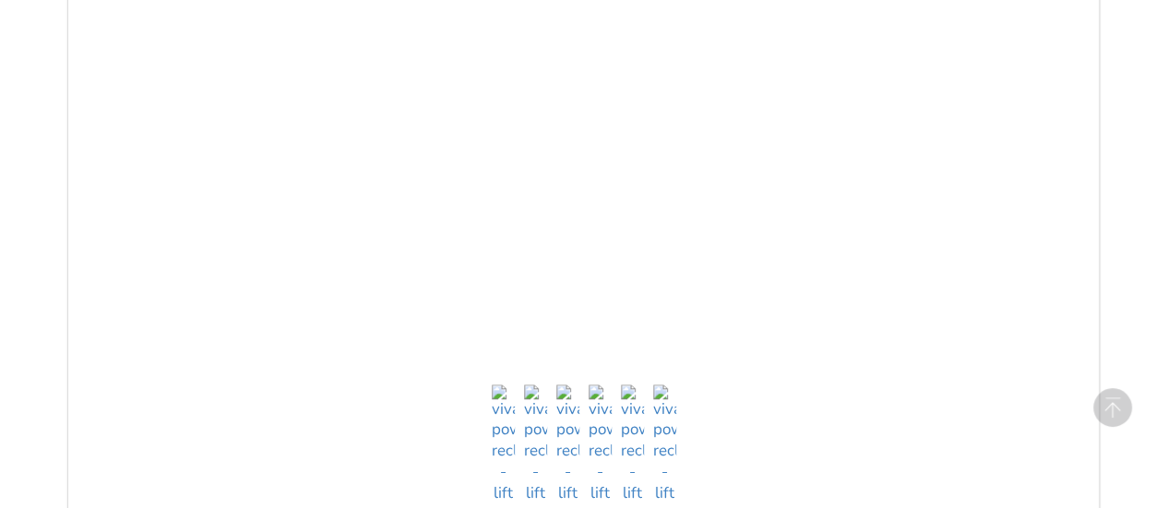
scroll to position [531, 0]
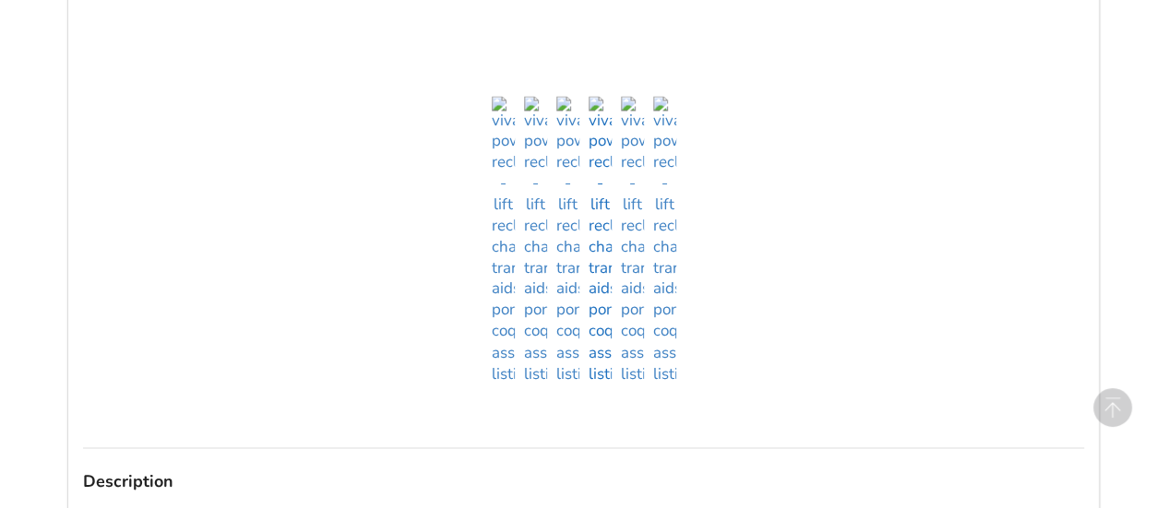
click at [609, 349] on img at bounding box center [599, 240] width 23 height 289
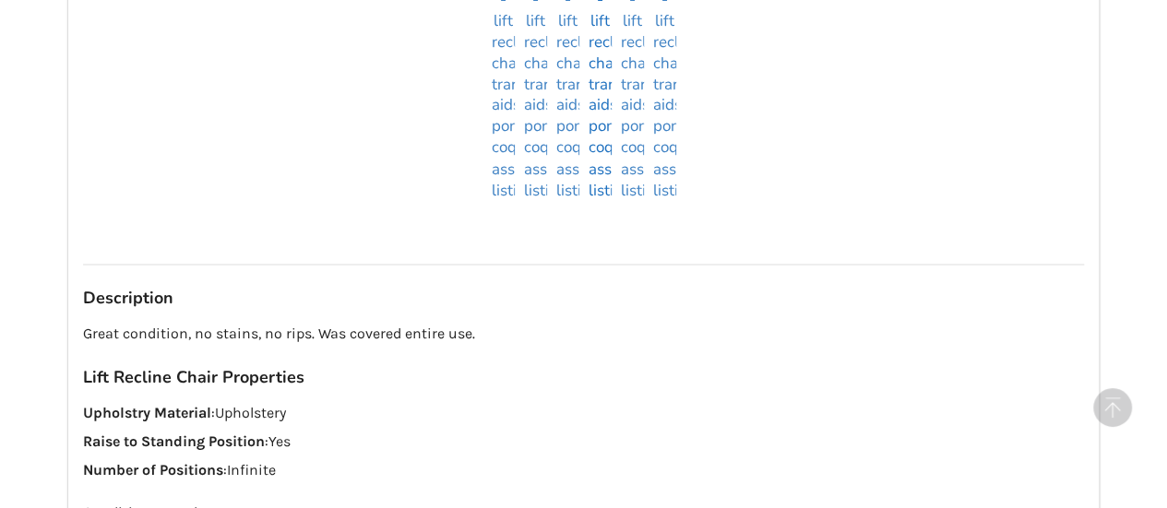
scroll to position [1582, 0]
click at [636, 181] on img at bounding box center [632, 55] width 23 height 289
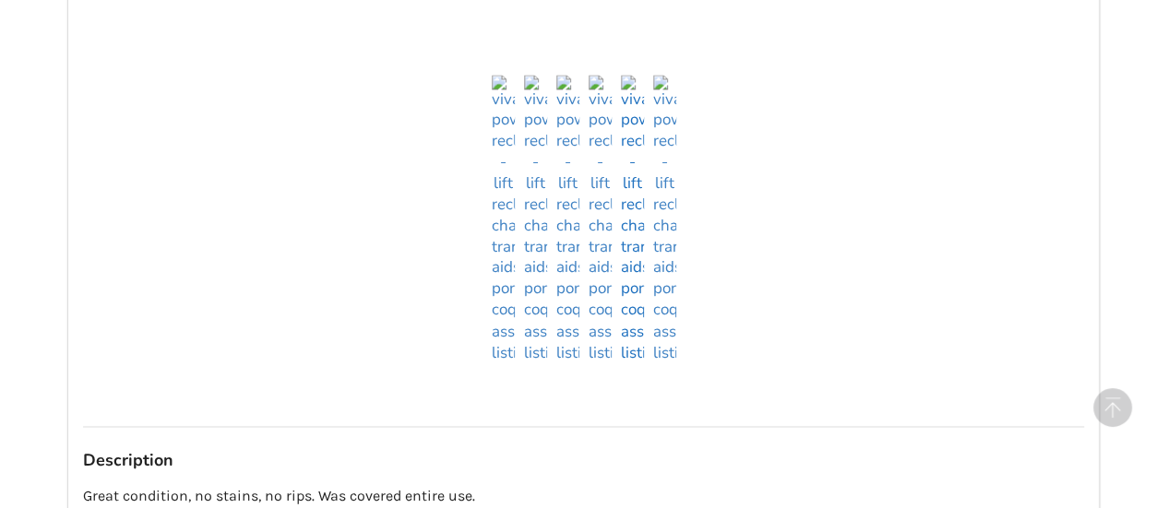
scroll to position [1420, 0]
click at [668, 325] on img at bounding box center [664, 217] width 23 height 289
click at [659, 339] on img at bounding box center [664, 217] width 23 height 289
click at [635, 348] on img at bounding box center [632, 217] width 23 height 289
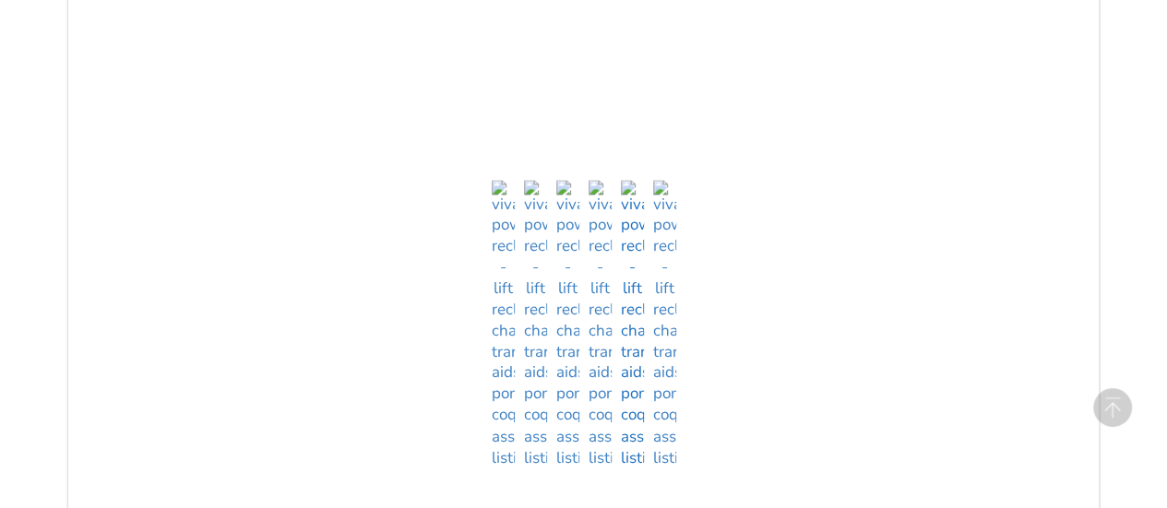
scroll to position [1328, 0]
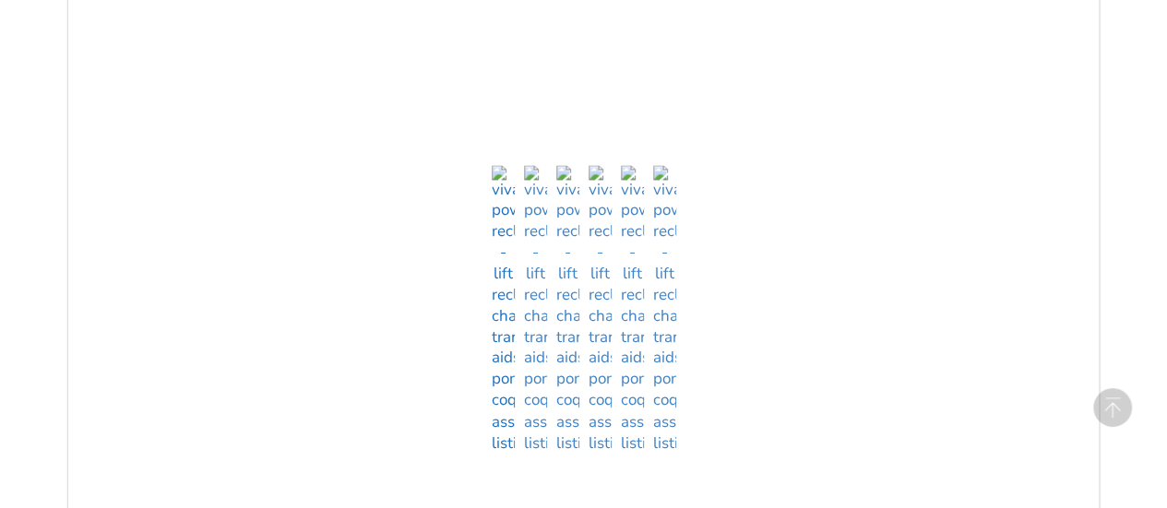
click at [508, 420] on img at bounding box center [503, 309] width 23 height 289
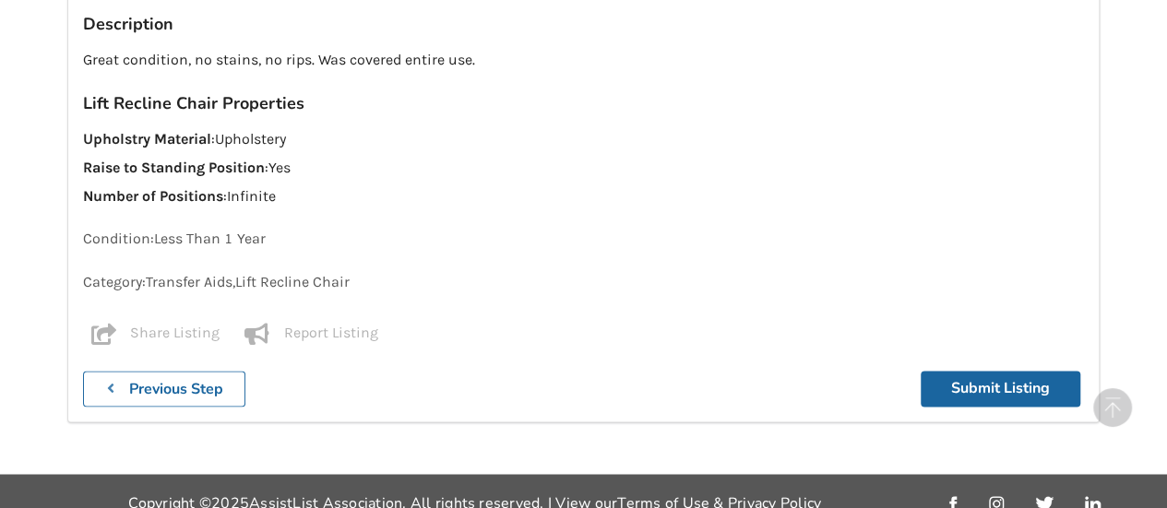
scroll to position [1854, 0]
click at [1023, 371] on button "Submit Listing" at bounding box center [1001, 389] width 160 height 36
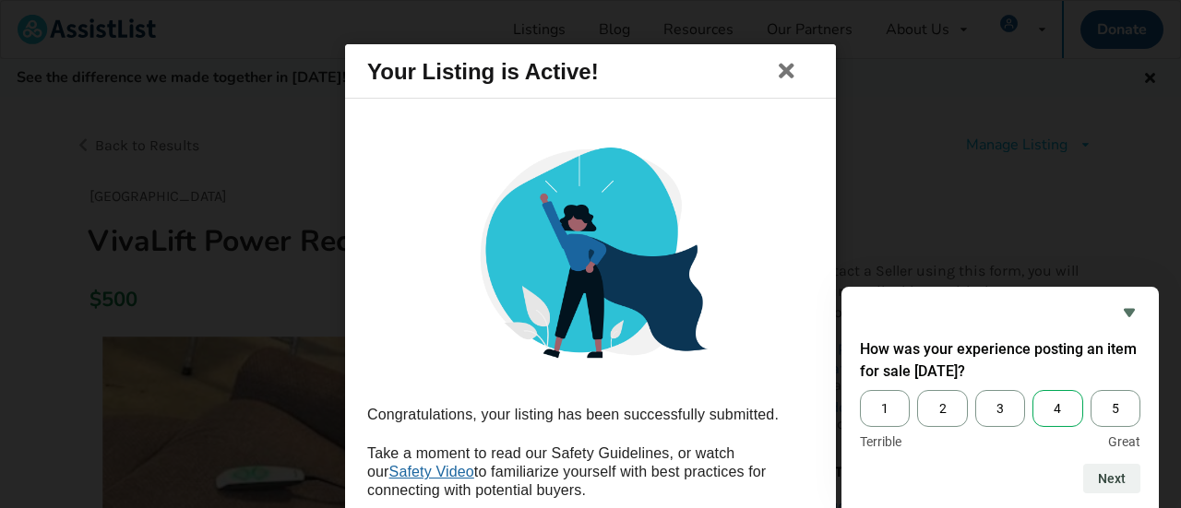
click at [1053, 413] on span "4" at bounding box center [1057, 408] width 50 height 37
click at [1032, 390] on input "4" at bounding box center [1032, 390] width 0 height 0
click at [1112, 480] on button "Next" at bounding box center [1111, 479] width 57 height 30
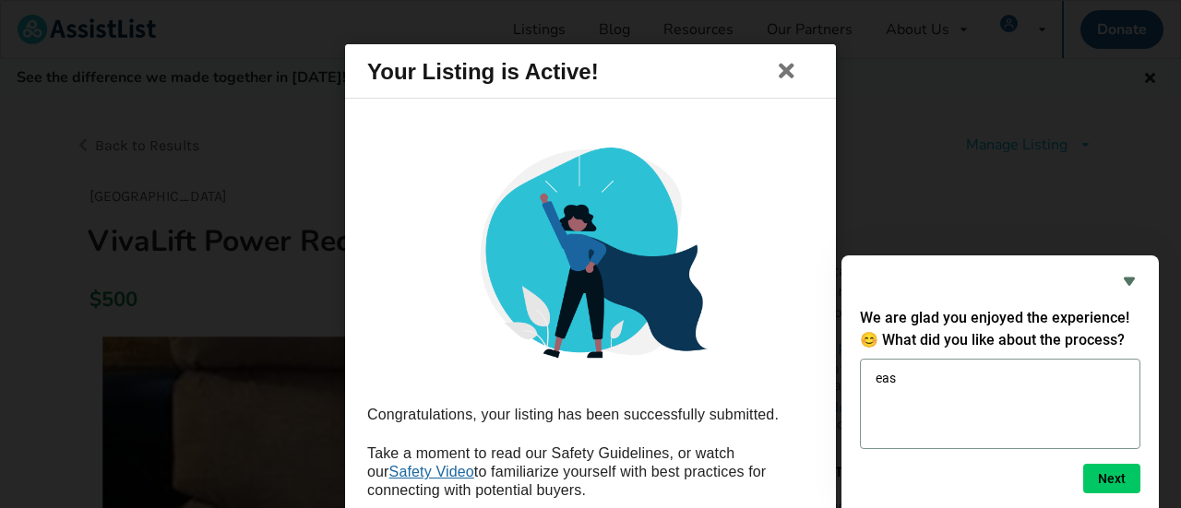
type textarea "easy"
click at [1114, 445] on textarea "easy" at bounding box center [1000, 404] width 280 height 90
click at [1110, 481] on button "Next" at bounding box center [1111, 479] width 57 height 30
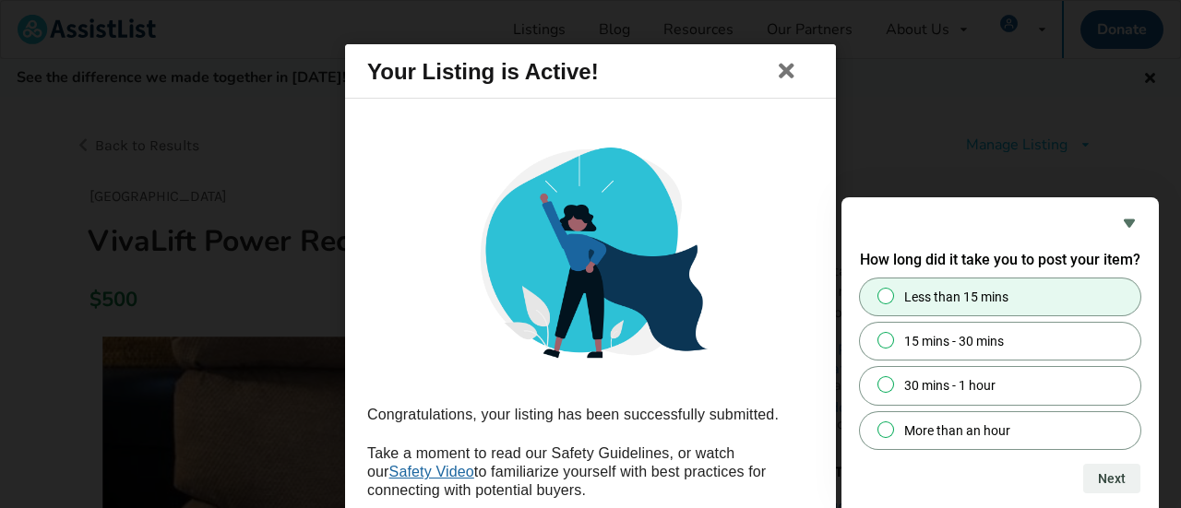
click at [1035, 293] on label "Less than 15 mins" at bounding box center [1000, 297] width 280 height 37
click at [892, 293] on input "Less than 15 mins" at bounding box center [886, 296] width 12 height 12
radio input "true"
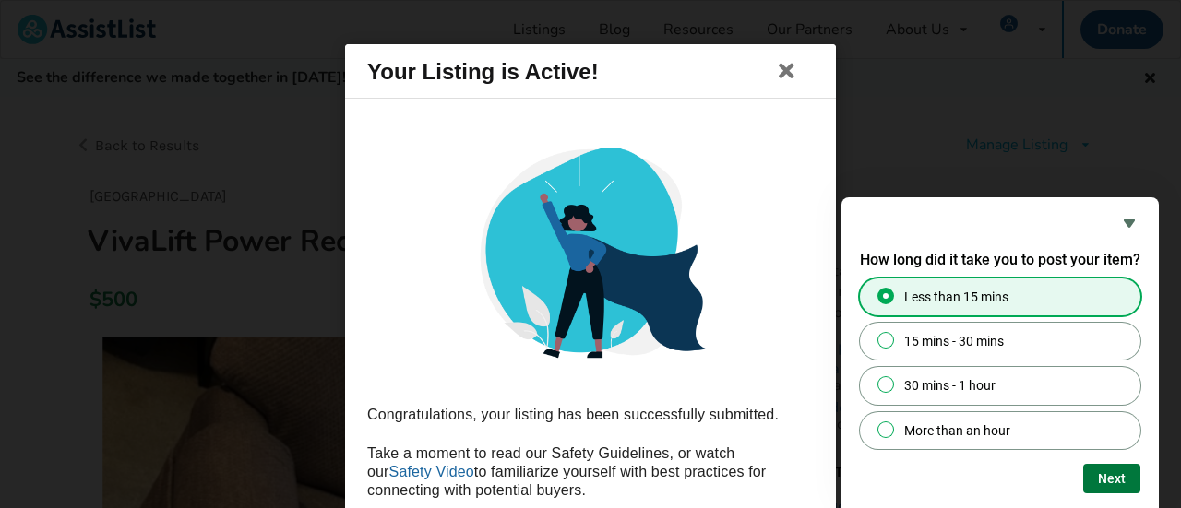
click at [1104, 487] on button "Next" at bounding box center [1111, 479] width 57 height 30
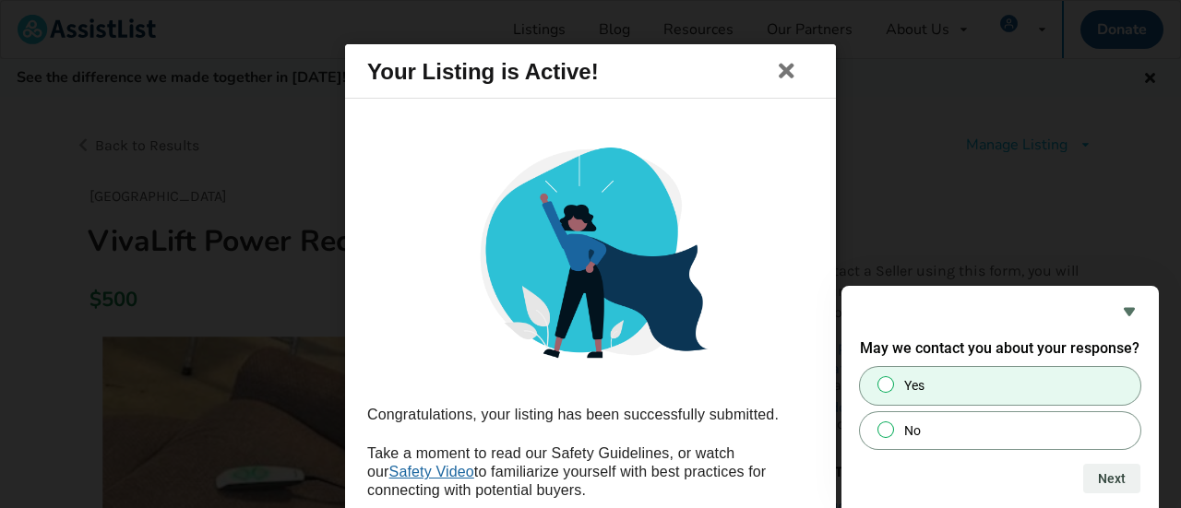
click at [881, 391] on input "Yes" at bounding box center [886, 385] width 12 height 12
radio input "true"
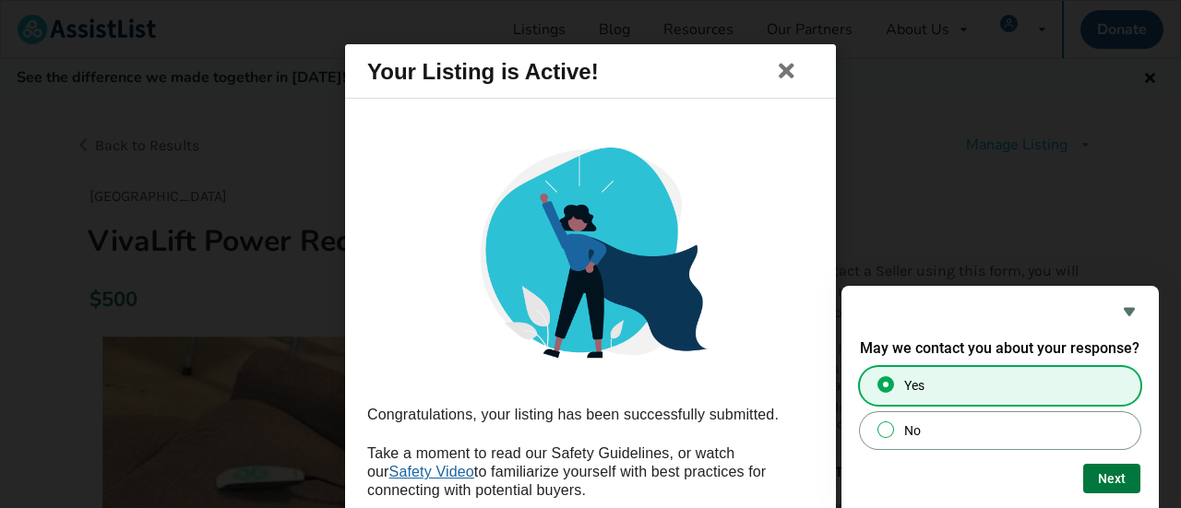
click at [1113, 481] on button "Next" at bounding box center [1111, 479] width 57 height 30
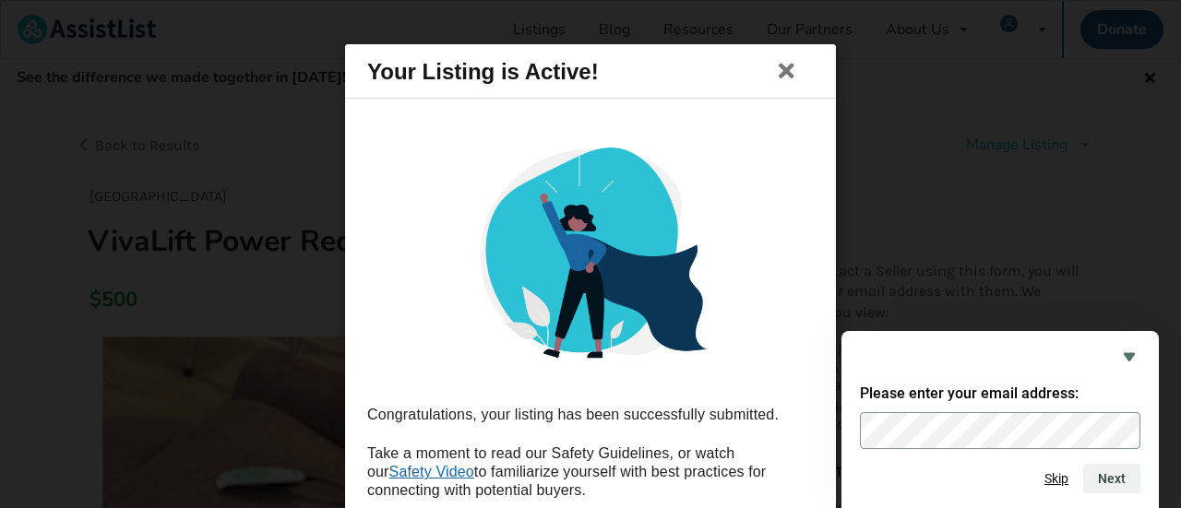
click at [1048, 496] on div "Please enter your email address: Next Skip" at bounding box center [999, 419] width 317 height 177
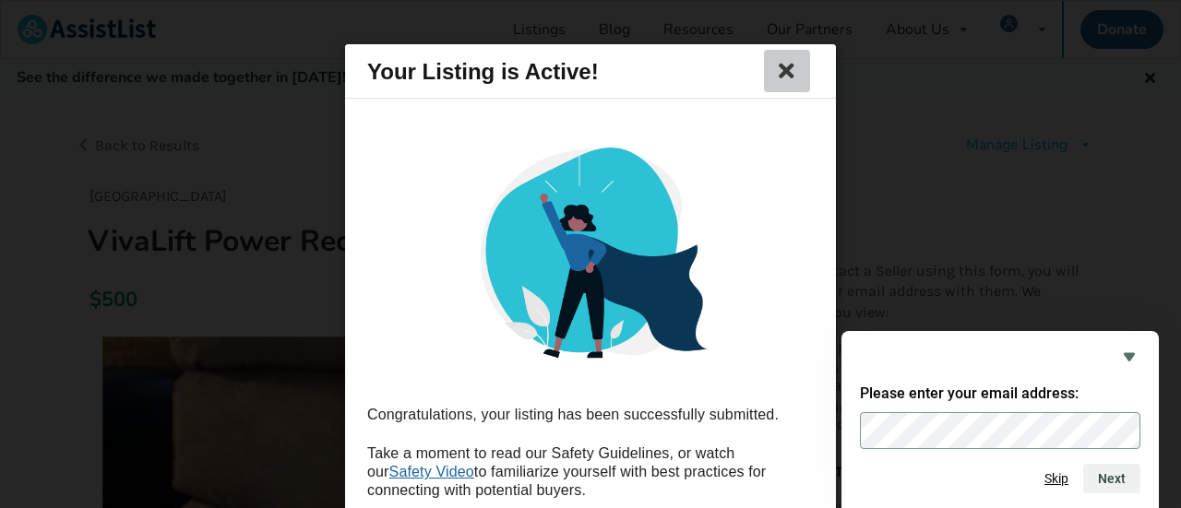
click at [784, 67] on icon at bounding box center [787, 71] width 26 height 22
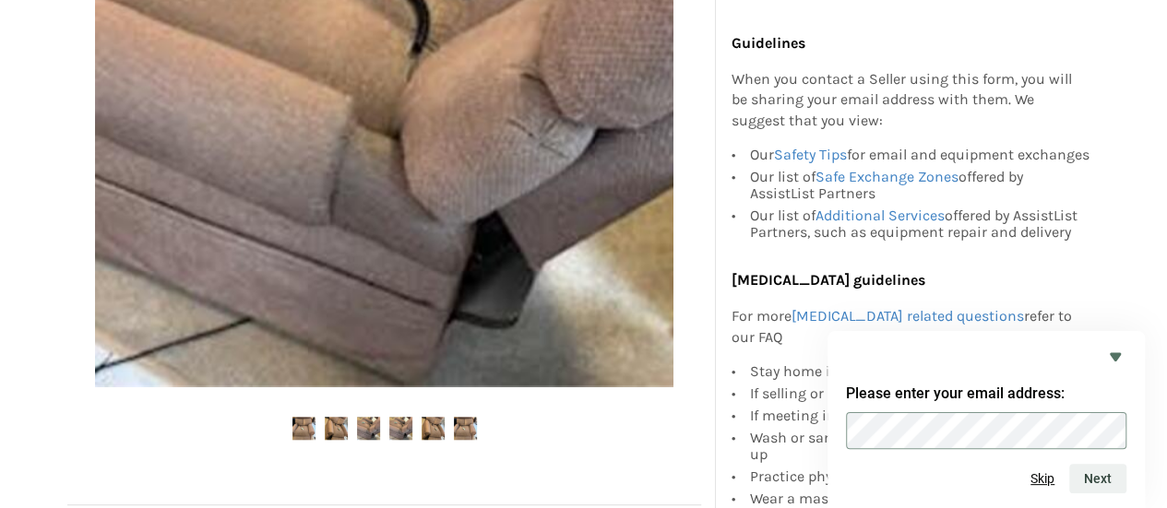
scroll to position [84, 0]
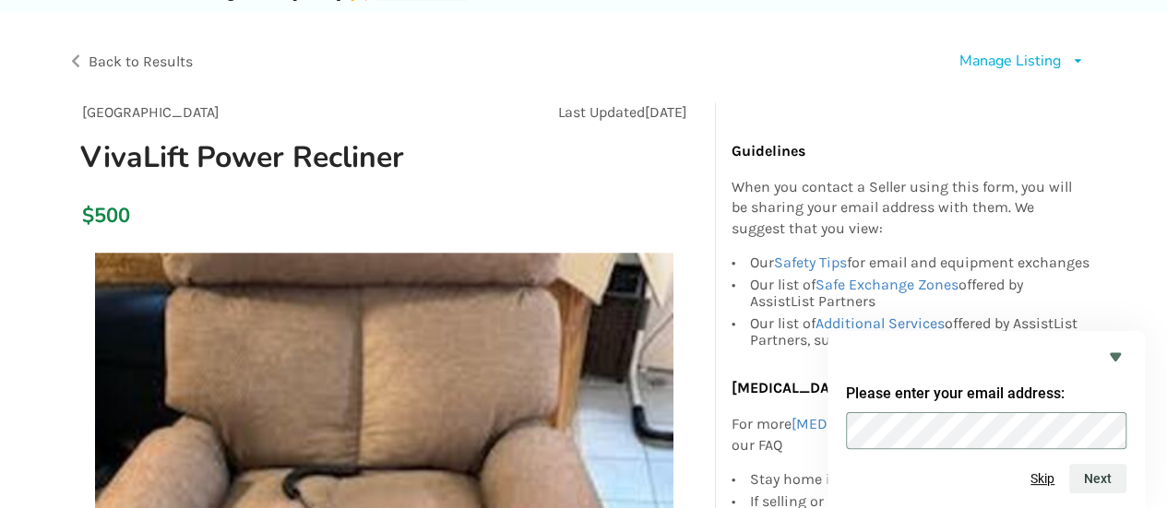
click at [158, 67] on span "Back to Results" at bounding box center [141, 62] width 104 height 18
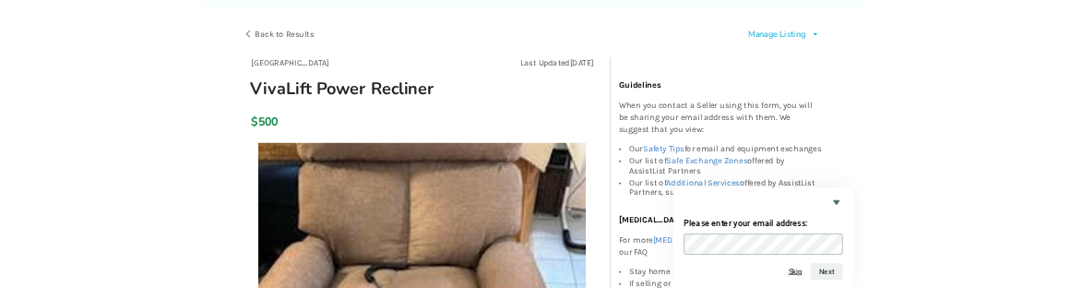
scroll to position [119, 0]
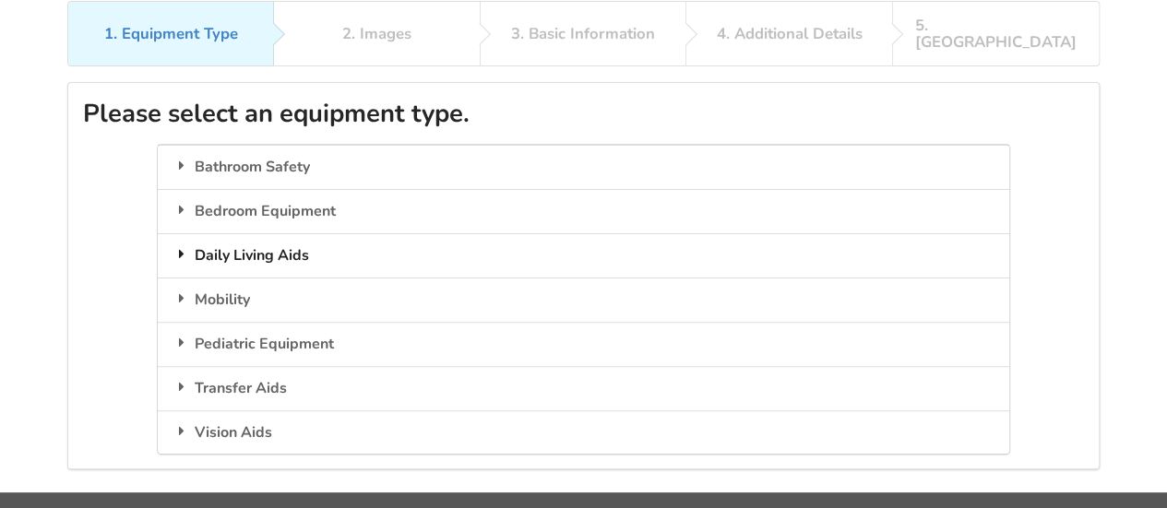
click at [246, 239] on div "Daily Living Aids" at bounding box center [583, 255] width 850 height 44
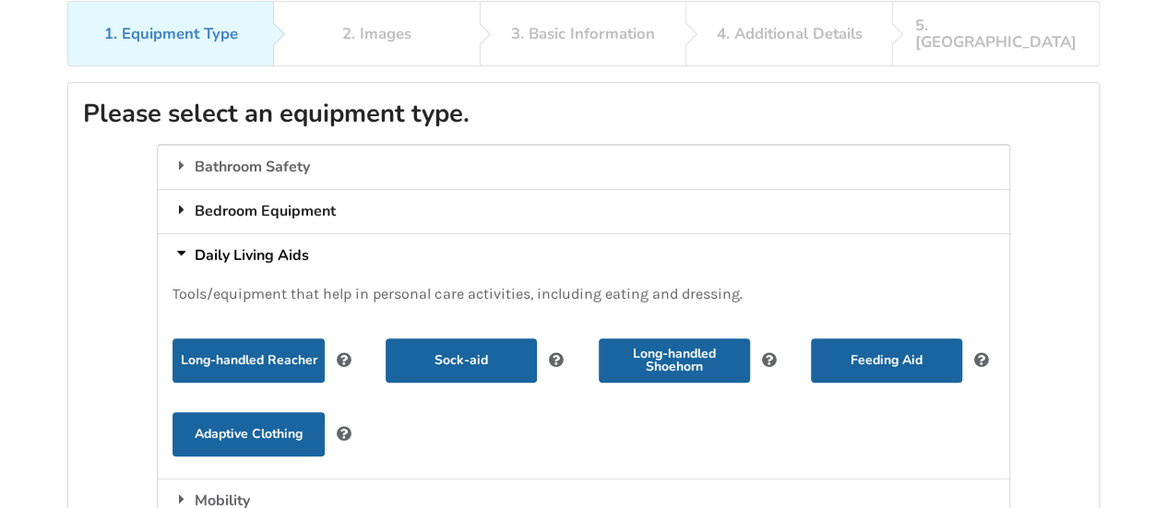
click at [251, 198] on div "Bedroom Equipment" at bounding box center [583, 211] width 850 height 44
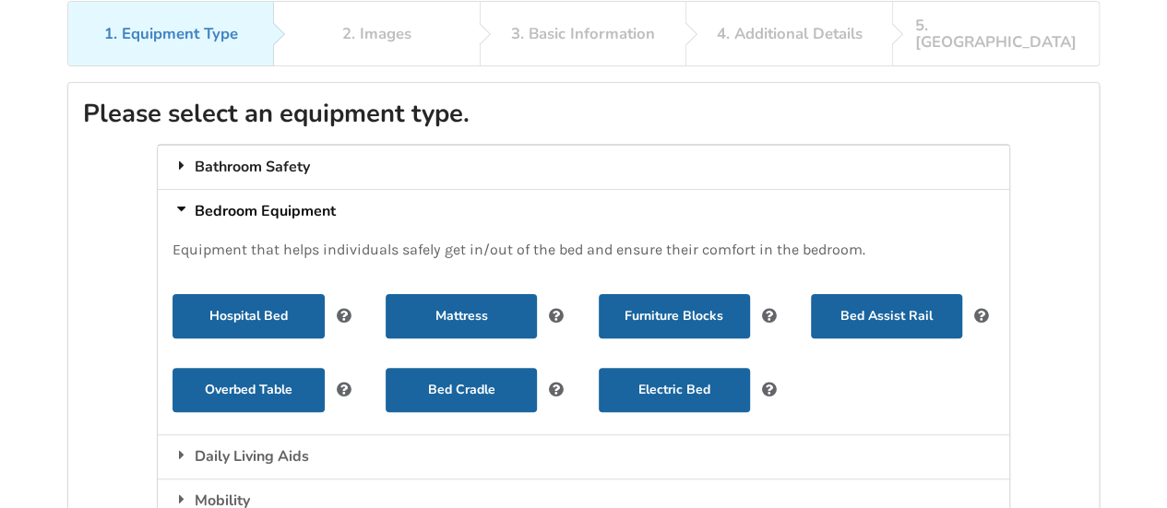
click at [238, 147] on div "Bathroom Safety" at bounding box center [583, 167] width 850 height 44
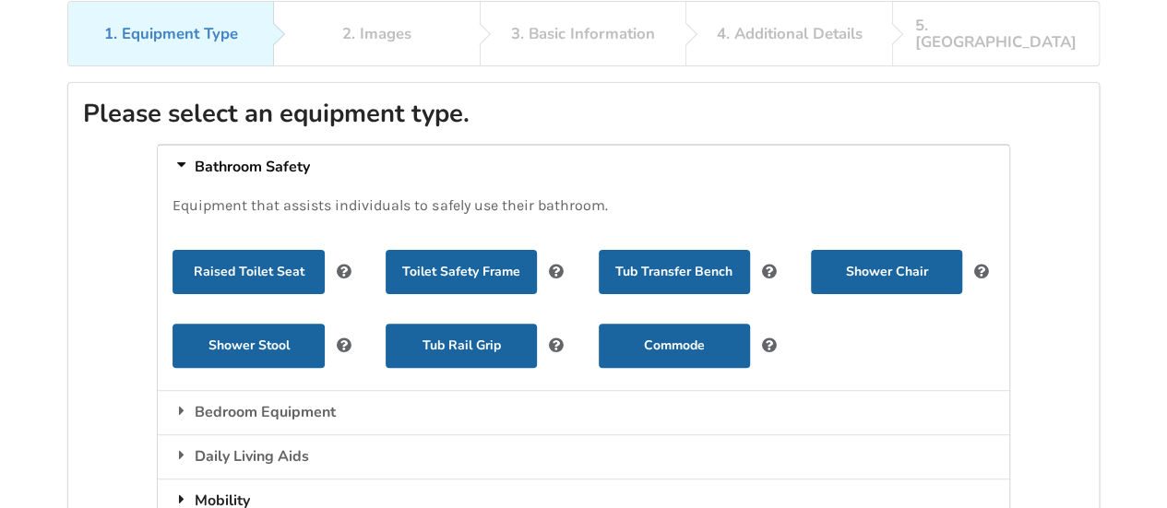
click at [301, 479] on div "Mobility" at bounding box center [583, 501] width 850 height 44
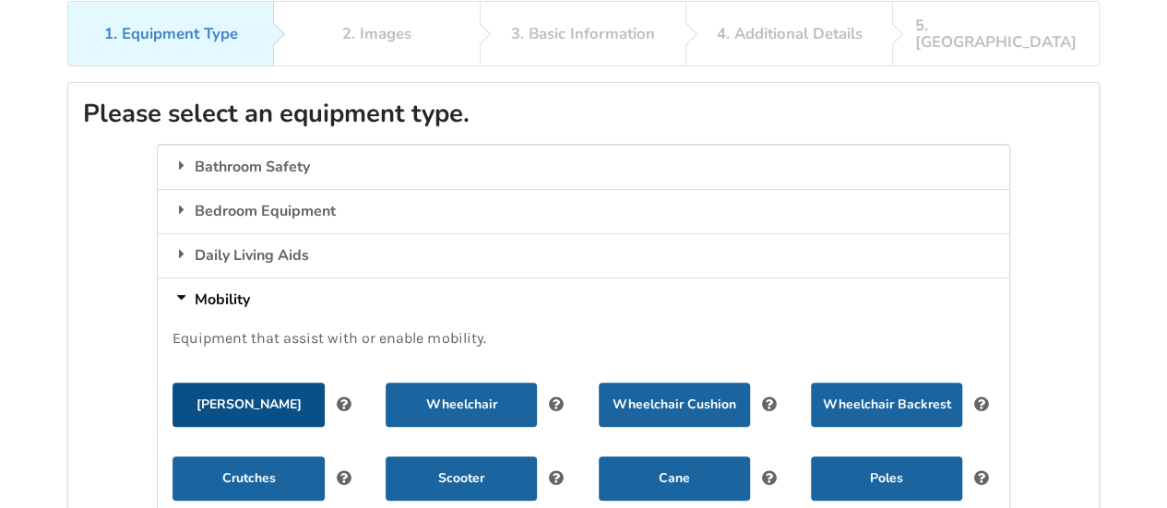
click at [266, 385] on button "[PERSON_NAME]" at bounding box center [247, 405] width 151 height 44
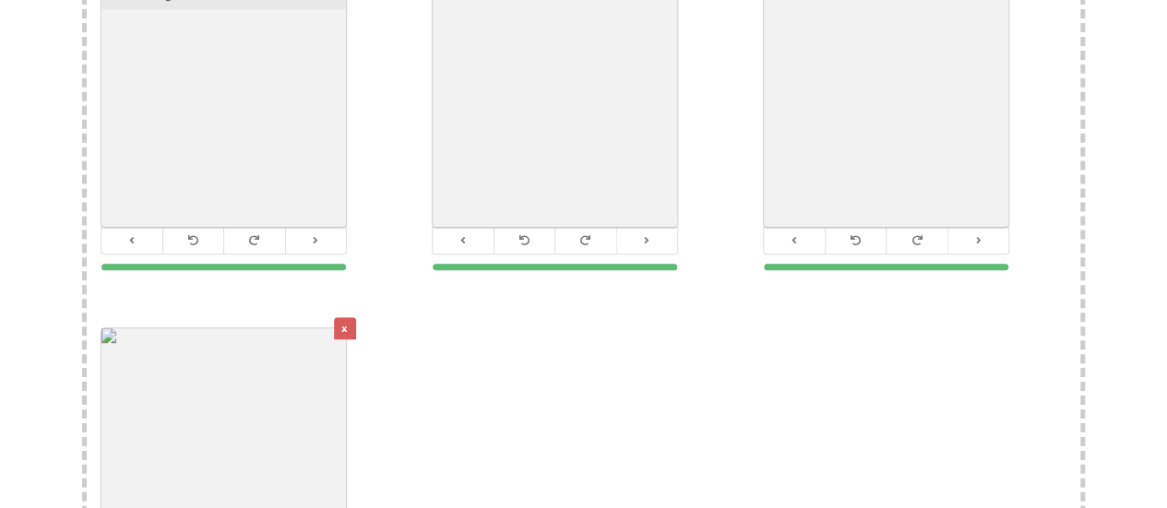
scroll to position [799, 0]
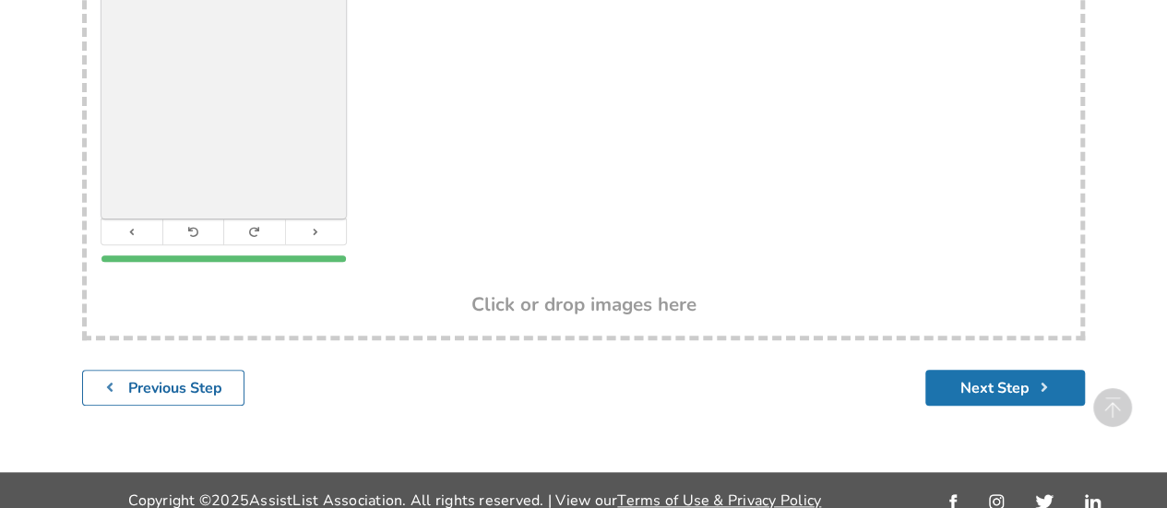
click at [1028, 370] on button "Next Step" at bounding box center [1005, 388] width 160 height 36
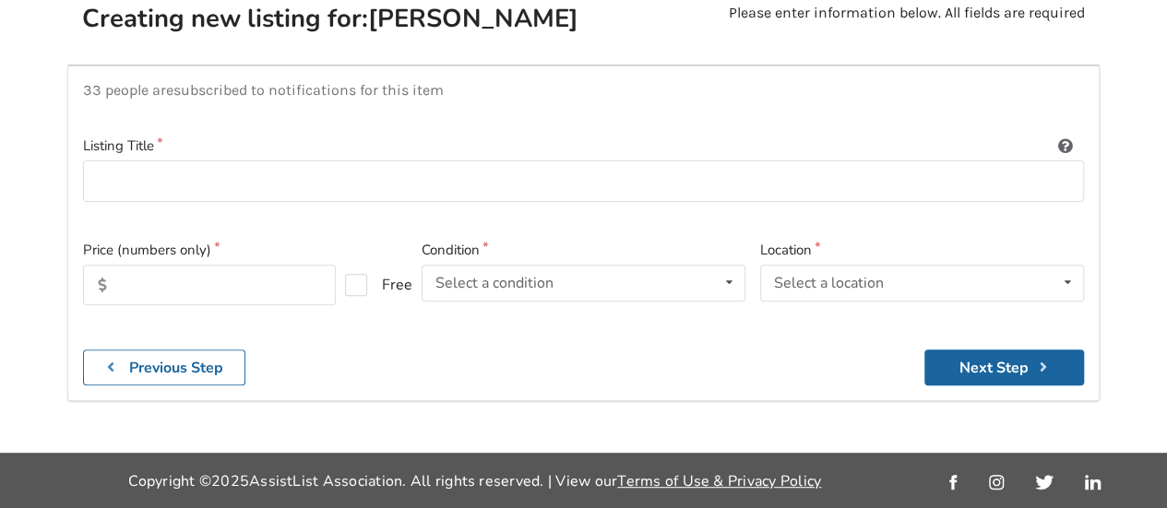
scroll to position [193, 0]
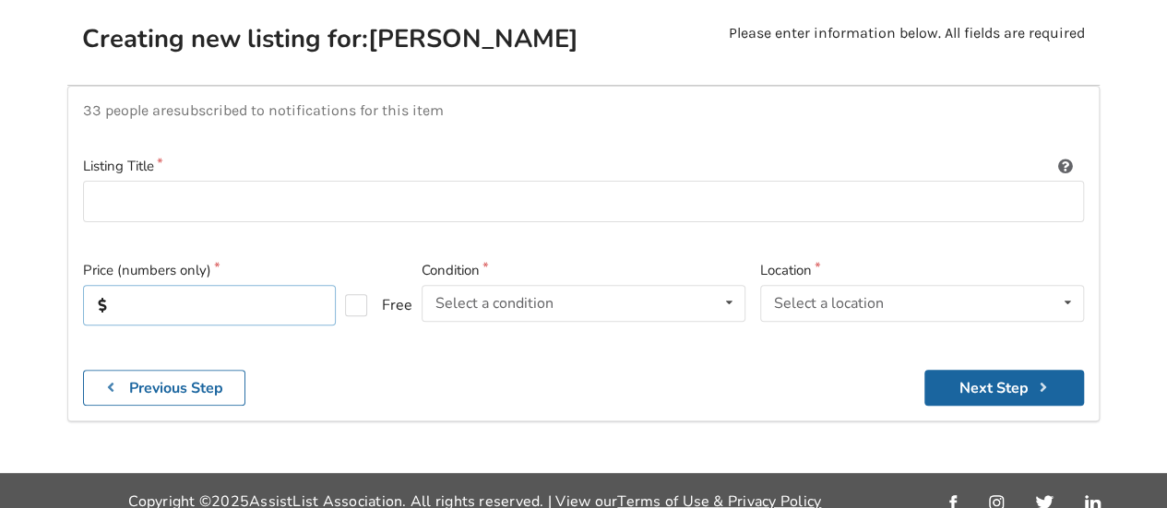
click at [260, 287] on input "text" at bounding box center [209, 305] width 253 height 41
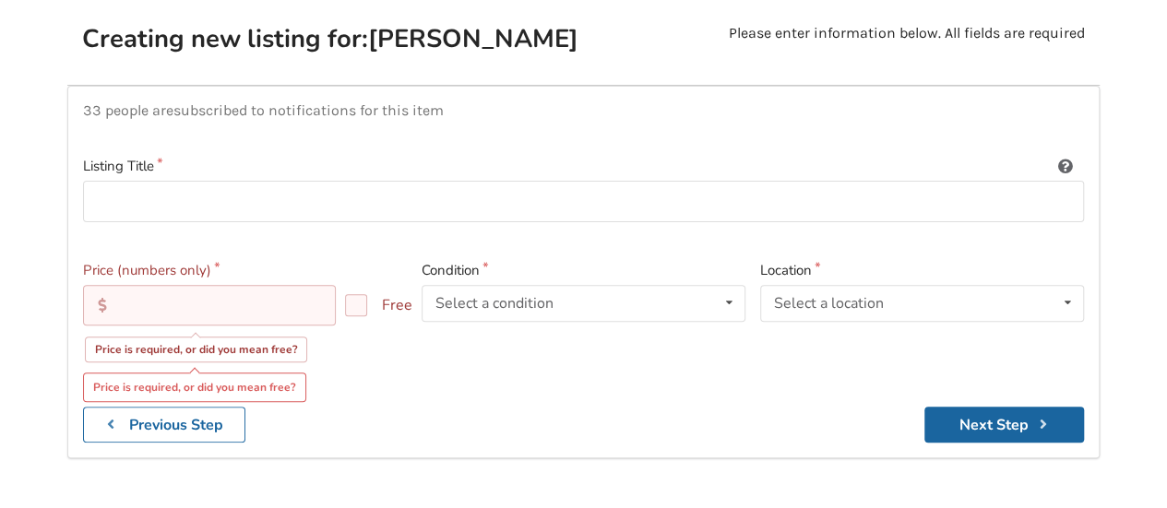
click at [472, 366] on div "33 people are subscribed to notifications for this item Listing Title Price (nu…" at bounding box center [583, 272] width 1032 height 372
click at [234, 294] on input "text" at bounding box center [209, 305] width 253 height 41
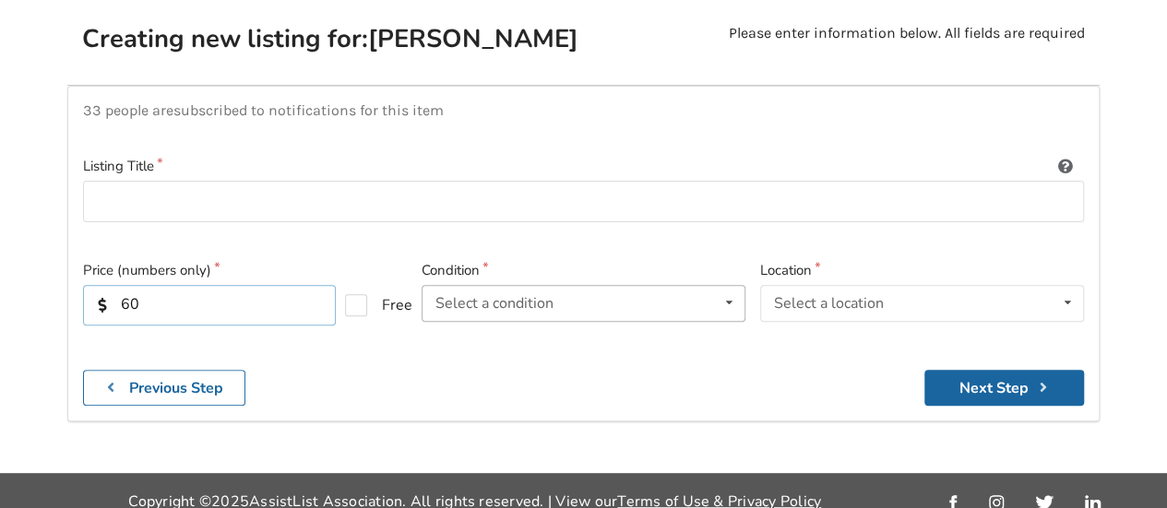
type input "60"
click at [723, 286] on icon at bounding box center [729, 303] width 27 height 34
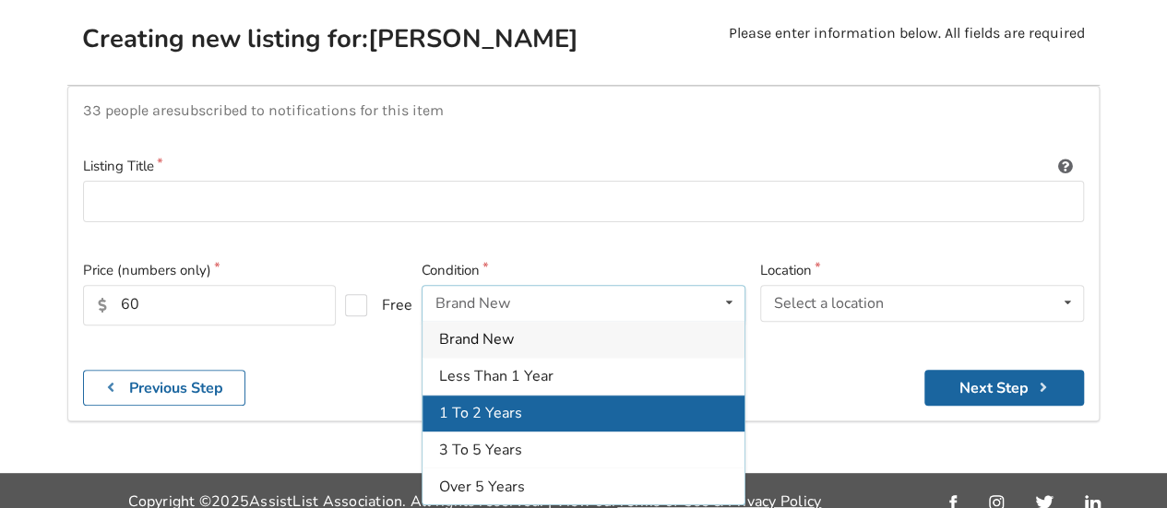
click at [505, 403] on span "1 To 2 Years" at bounding box center [480, 413] width 83 height 20
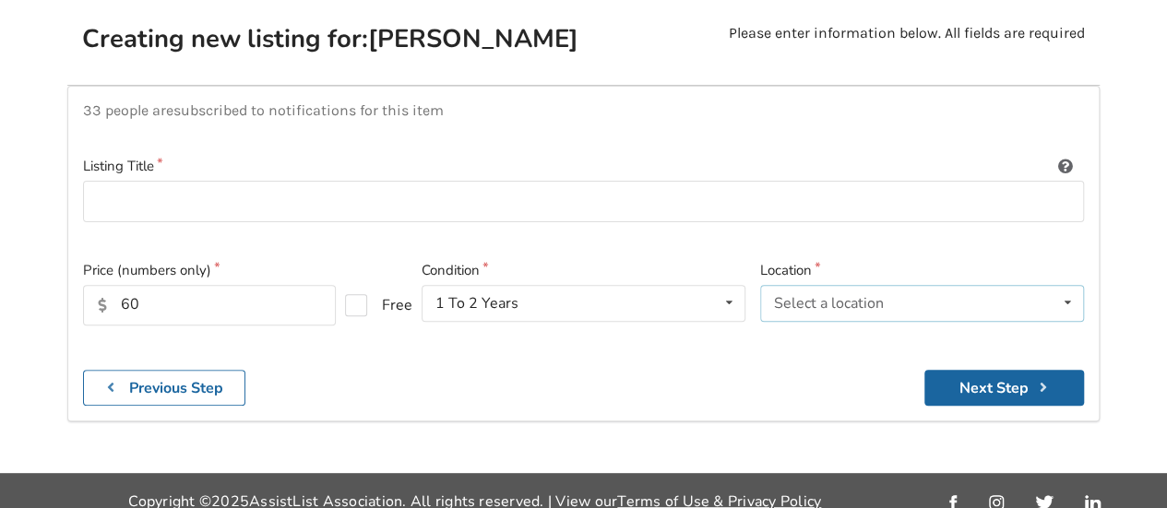
click at [1067, 286] on icon at bounding box center [1067, 303] width 27 height 34
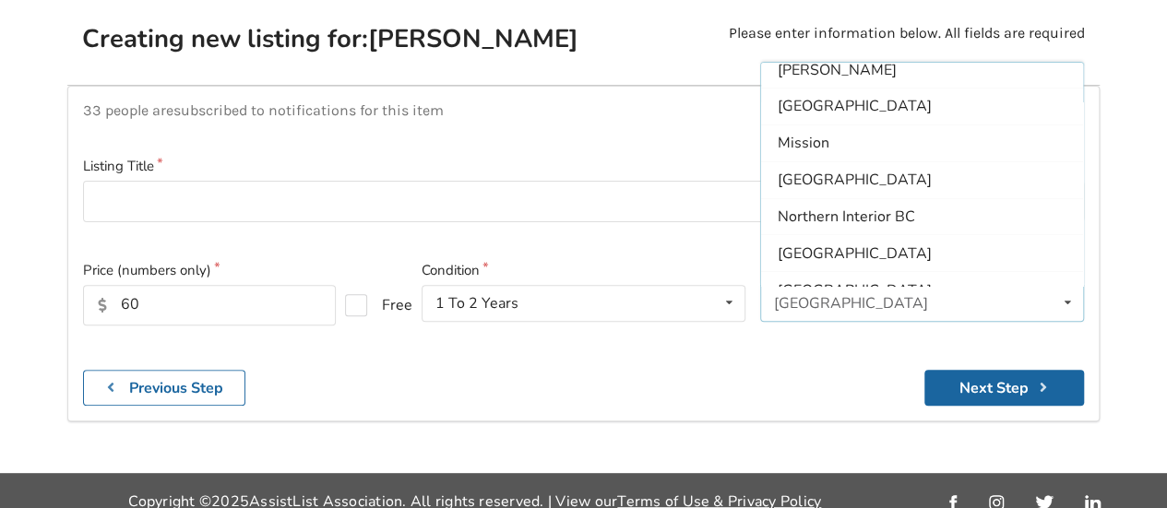
scroll to position [390, 0]
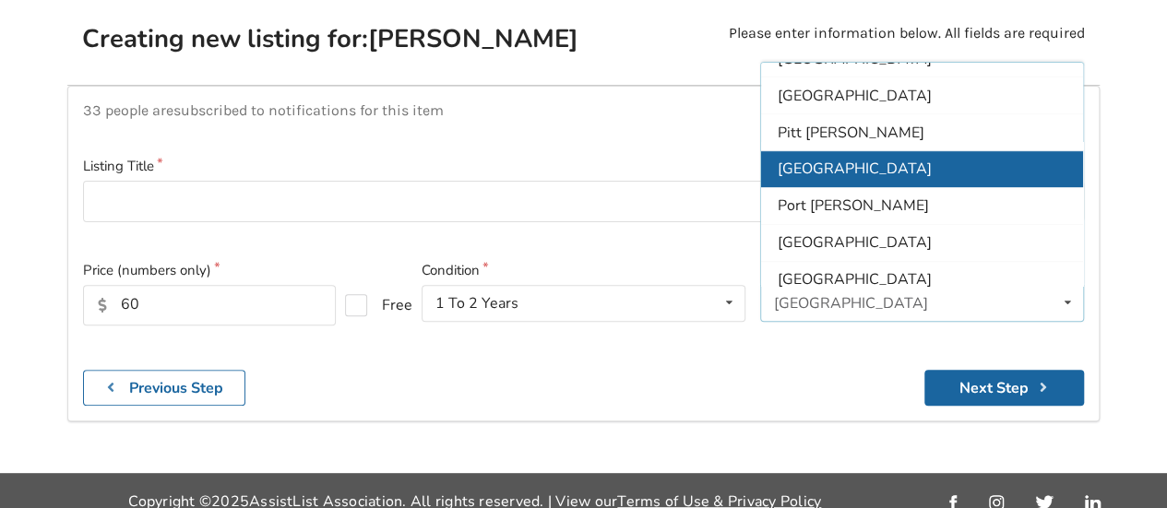
click at [878, 150] on div "[GEOGRAPHIC_DATA]" at bounding box center [922, 168] width 322 height 37
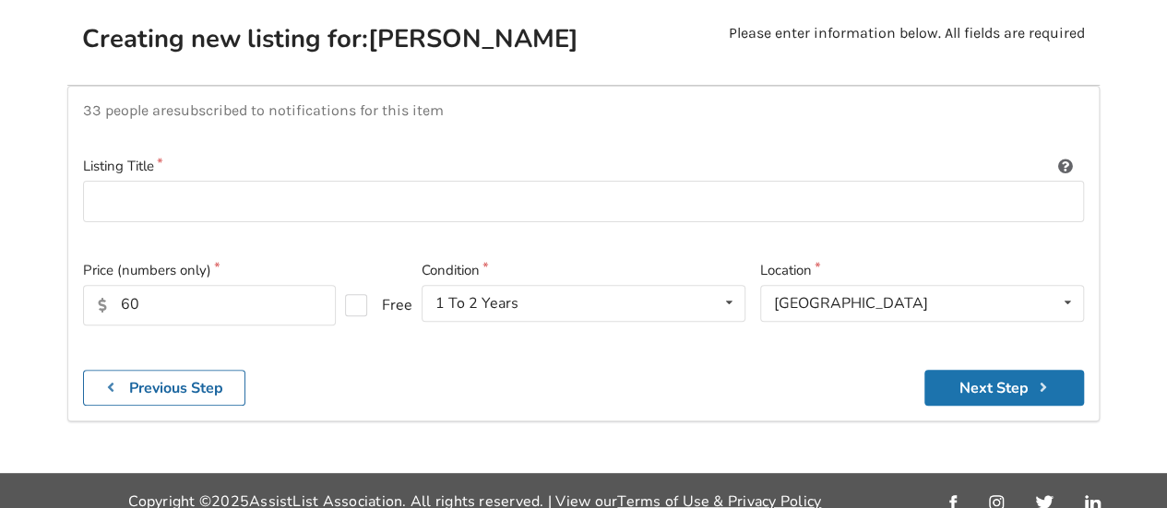
click at [996, 370] on button "Next Step" at bounding box center [1004, 388] width 160 height 36
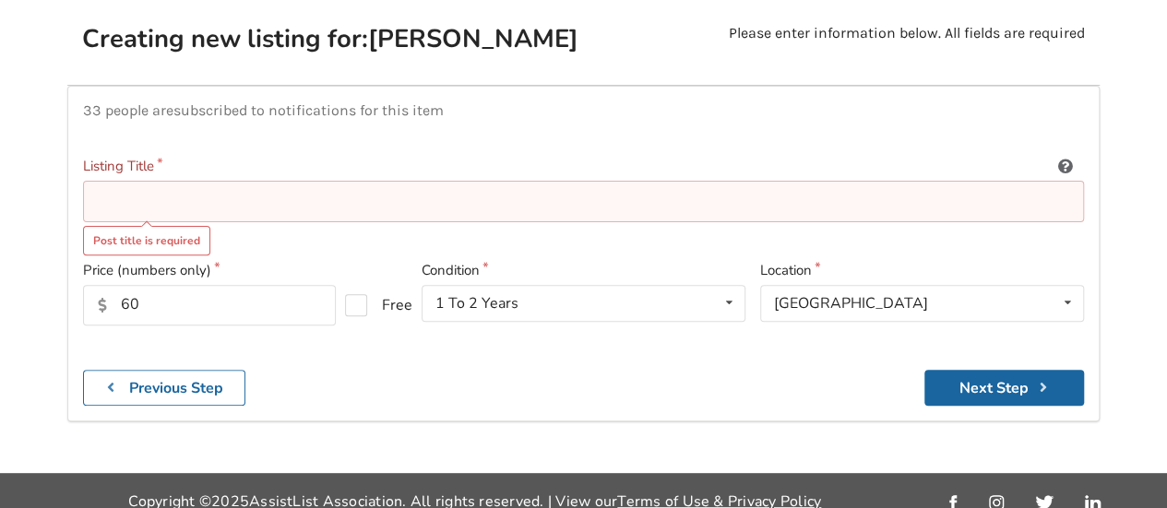
click at [397, 187] on input at bounding box center [583, 202] width 1001 height 42
type input "k"
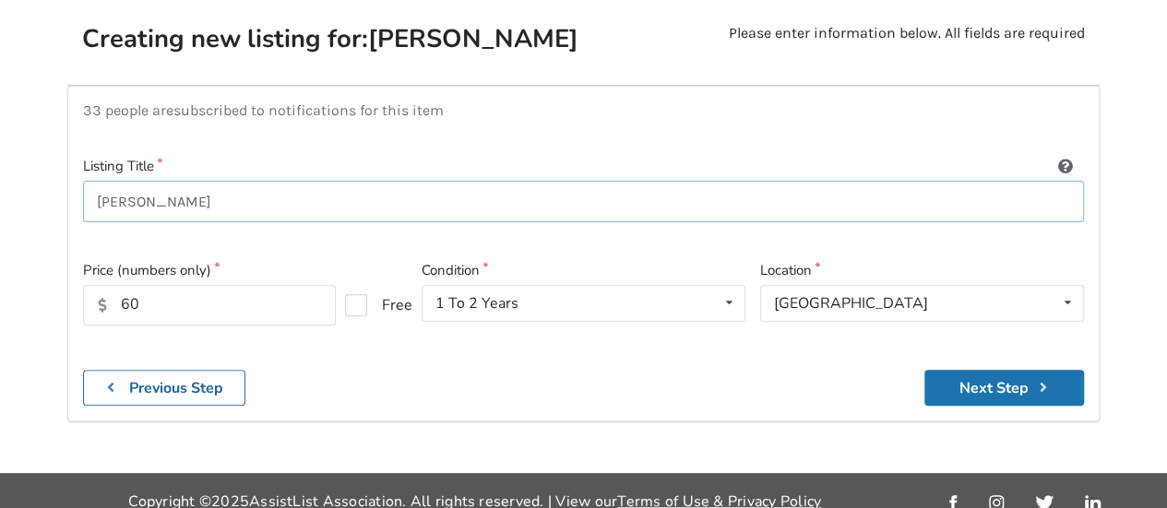
type input "[PERSON_NAME]"
click at [1026, 370] on button "Next Step" at bounding box center [1004, 388] width 160 height 36
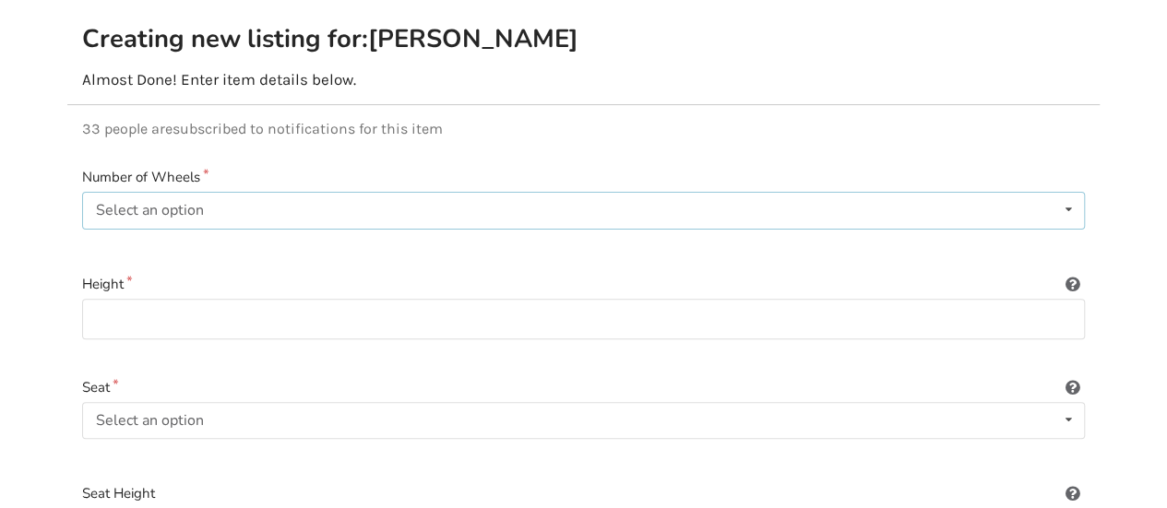
click at [1072, 193] on icon at bounding box center [1068, 210] width 27 height 34
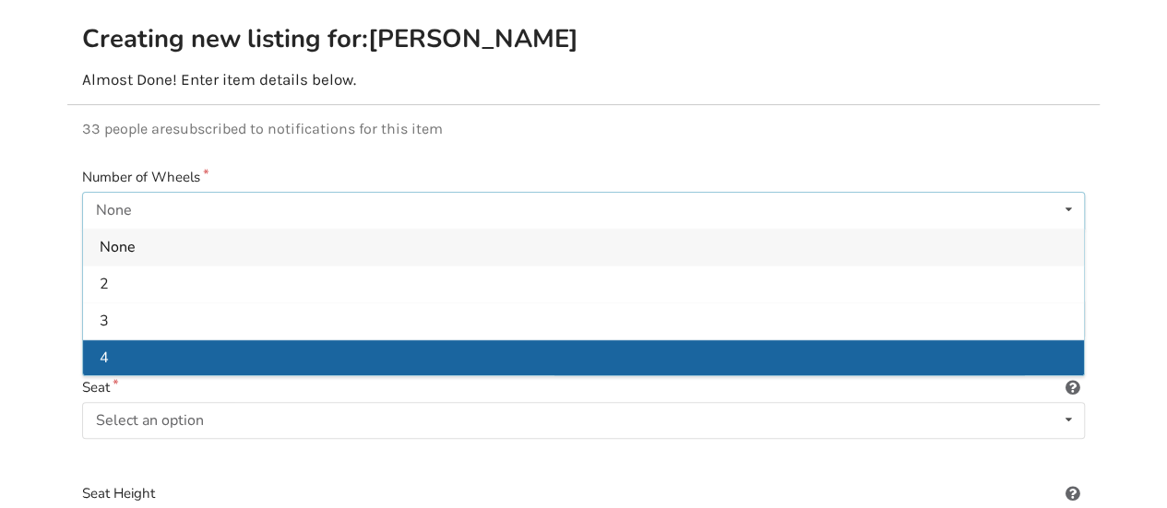
click at [331, 341] on div "4" at bounding box center [583, 357] width 1001 height 37
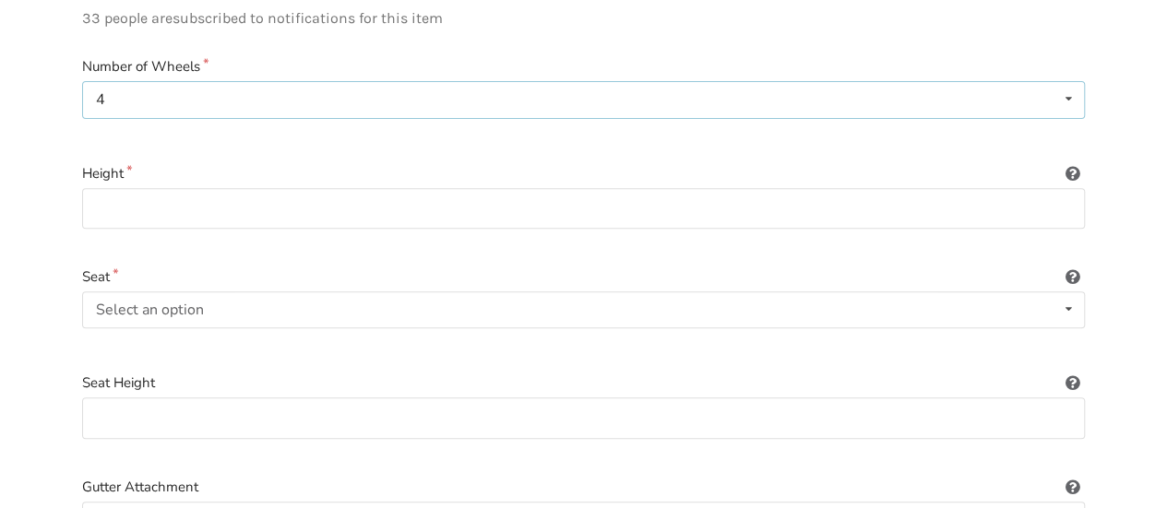
scroll to position [340, 0]
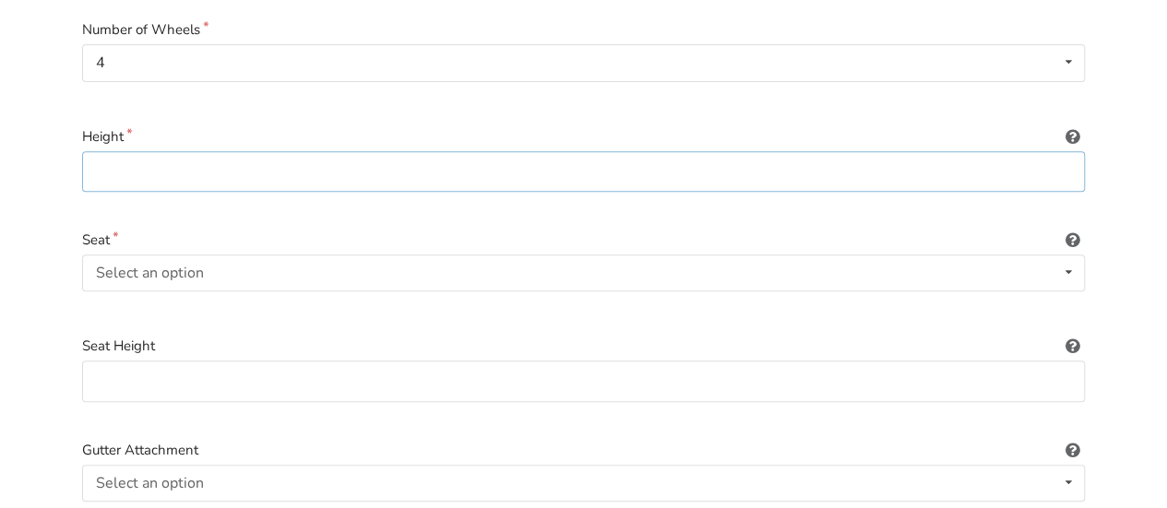
click at [793, 158] on input at bounding box center [583, 172] width 1003 height 42
type input "41" / 104.1 centimeters"
click at [277, 255] on div "Select an option Included Not included" at bounding box center [583, 273] width 1003 height 37
click at [146, 300] on span "Included" at bounding box center [128, 310] width 56 height 20
click at [1074, 361] on input at bounding box center [583, 382] width 1003 height 42
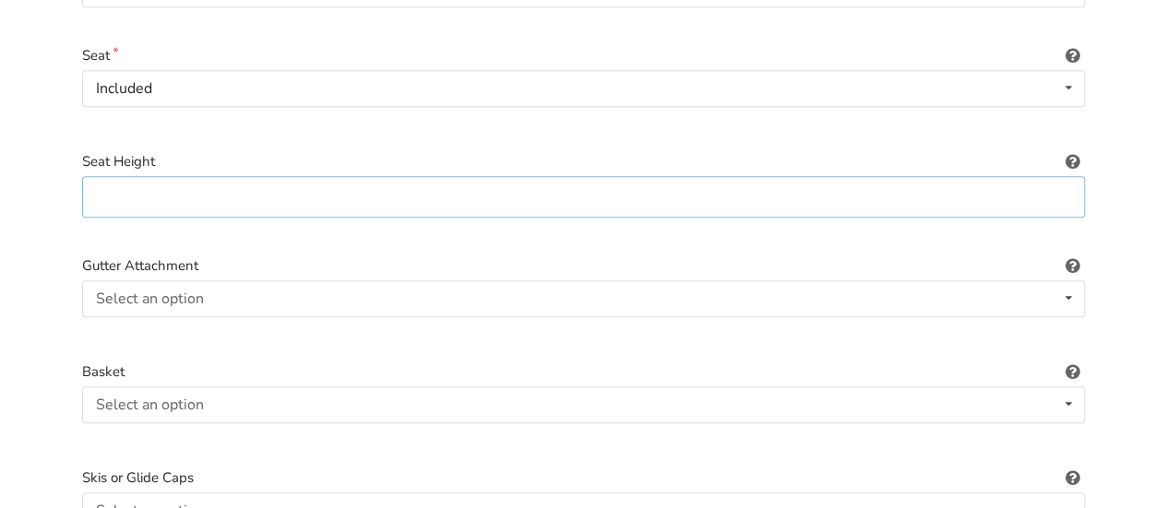
scroll to position [562, 0]
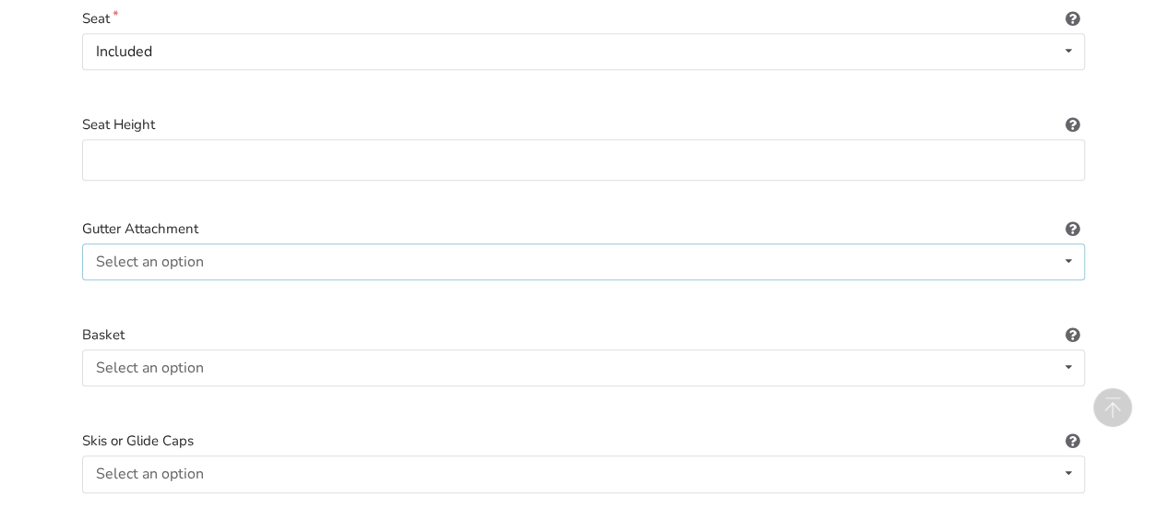
click at [1068, 246] on icon at bounding box center [1068, 261] width 27 height 34
click at [134, 289] on span "Included" at bounding box center [128, 299] width 56 height 20
click at [1073, 350] on icon at bounding box center [1068, 367] width 27 height 34
click at [172, 388] on div "Included" at bounding box center [583, 404] width 1001 height 37
click at [1073, 457] on icon at bounding box center [1068, 474] width 27 height 34
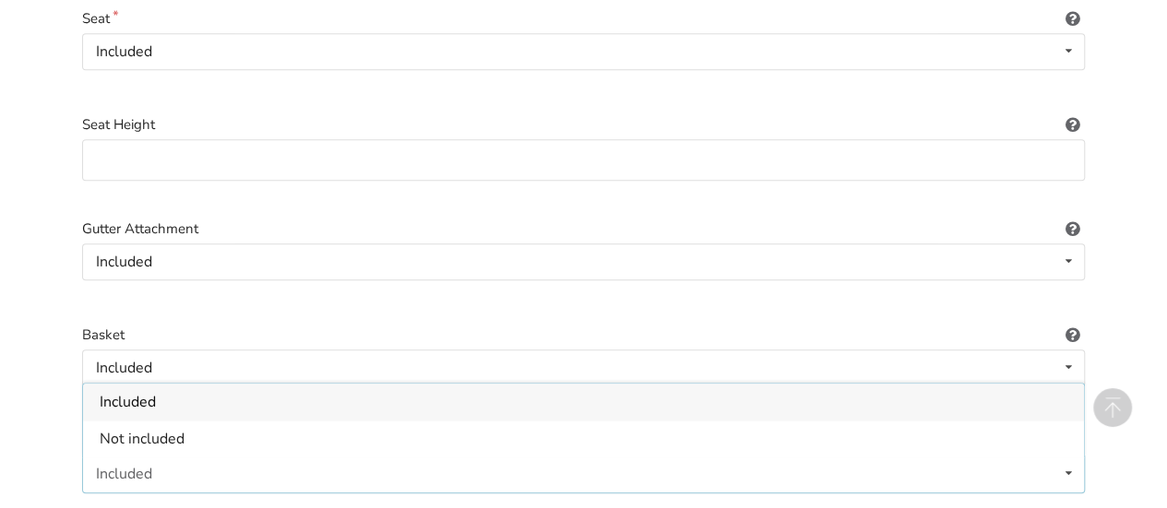
click at [1073, 457] on icon at bounding box center [1068, 474] width 27 height 34
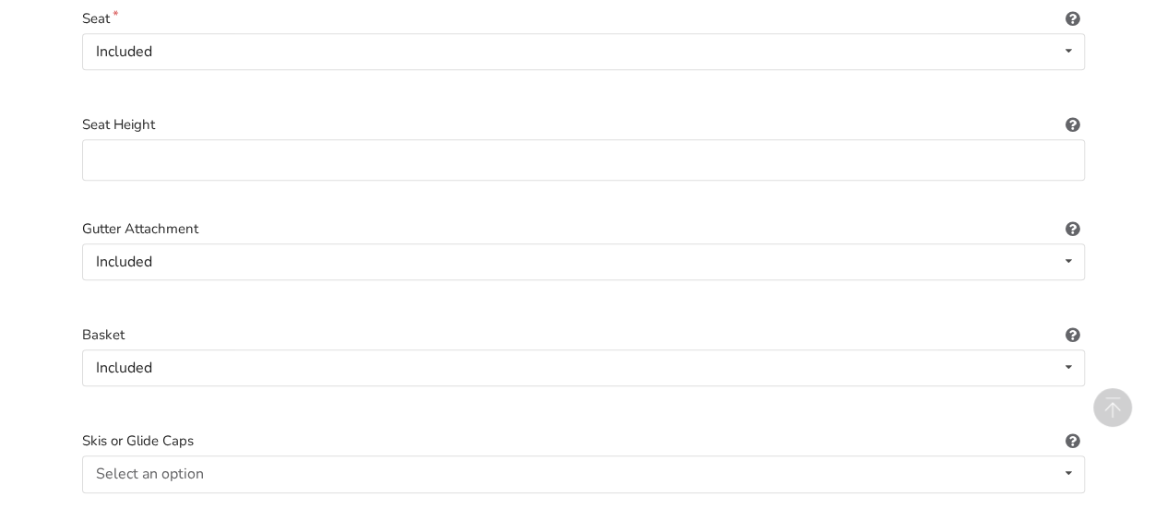
click at [1072, 431] on icon at bounding box center [1072, 438] width 18 height 15
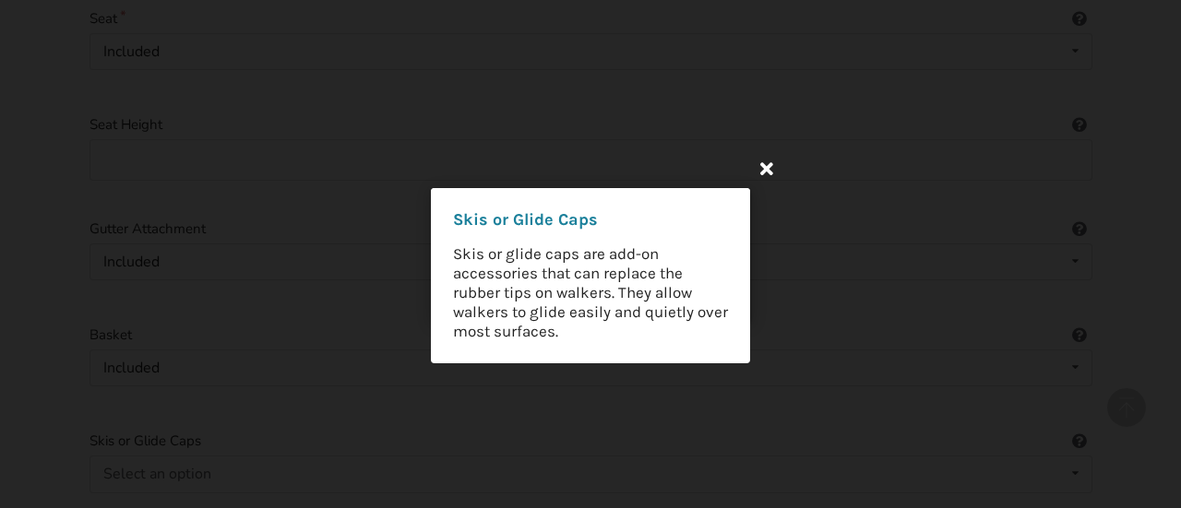
click at [771, 167] on icon at bounding box center [766, 167] width 33 height 33
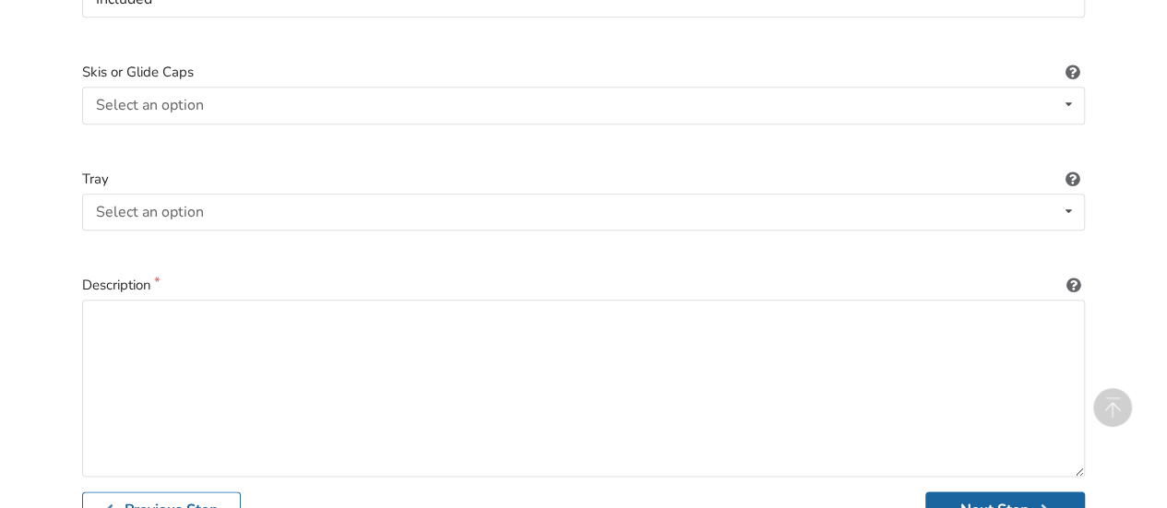
scroll to position [968, 0]
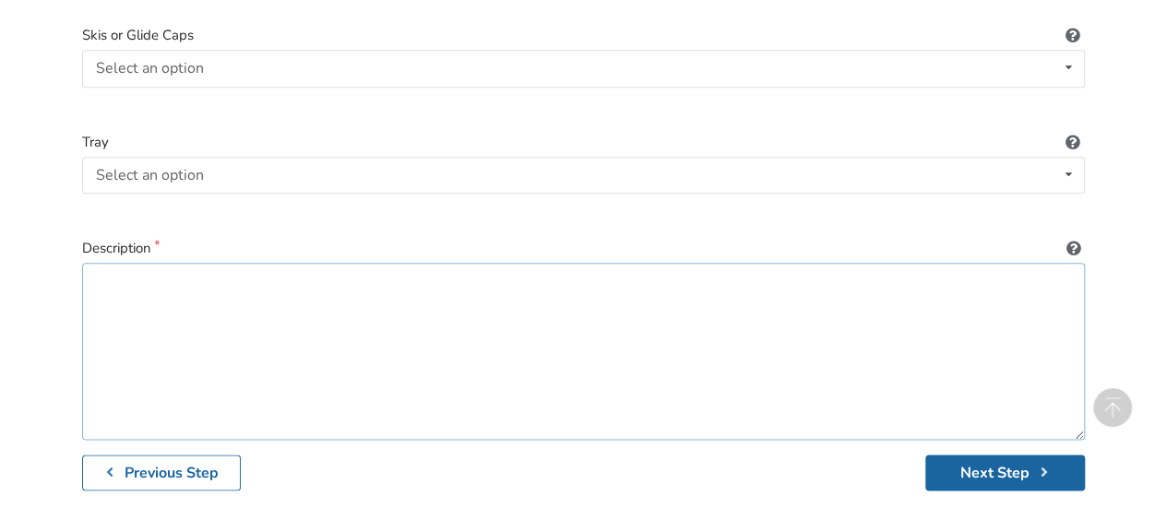
click at [308, 292] on textarea at bounding box center [583, 351] width 1003 height 177
type textarea "Great condition"
click at [996, 457] on button "Next Step" at bounding box center [1005, 473] width 160 height 36
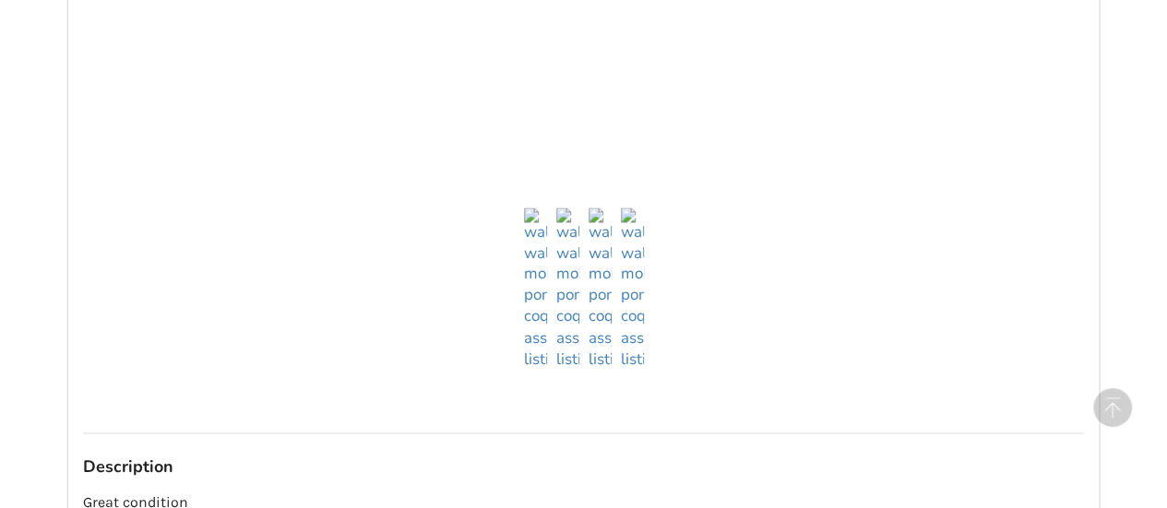
scroll to position [1857, 0]
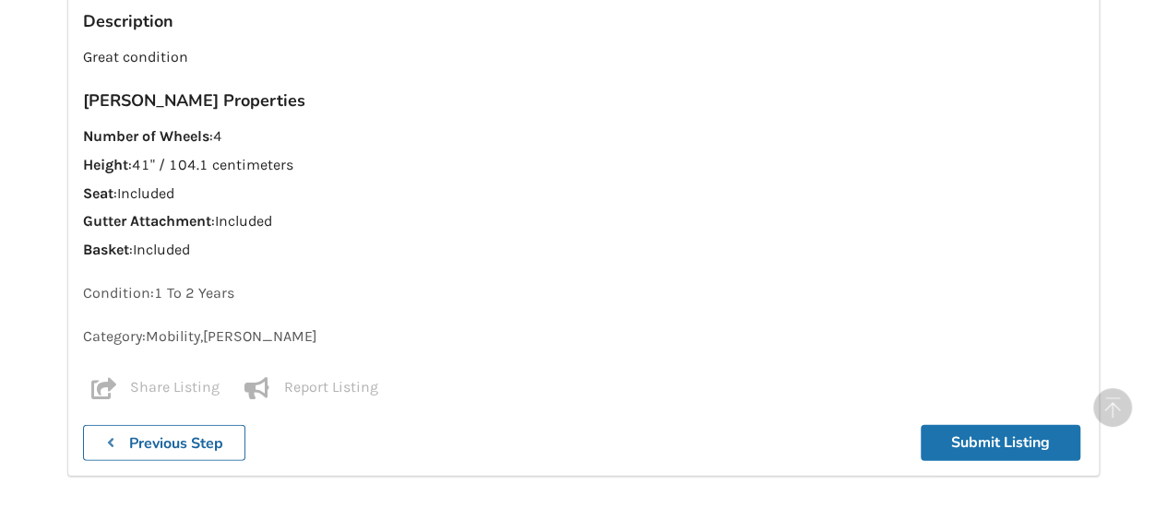
click at [1016, 425] on button "Submit Listing" at bounding box center [1001, 443] width 160 height 36
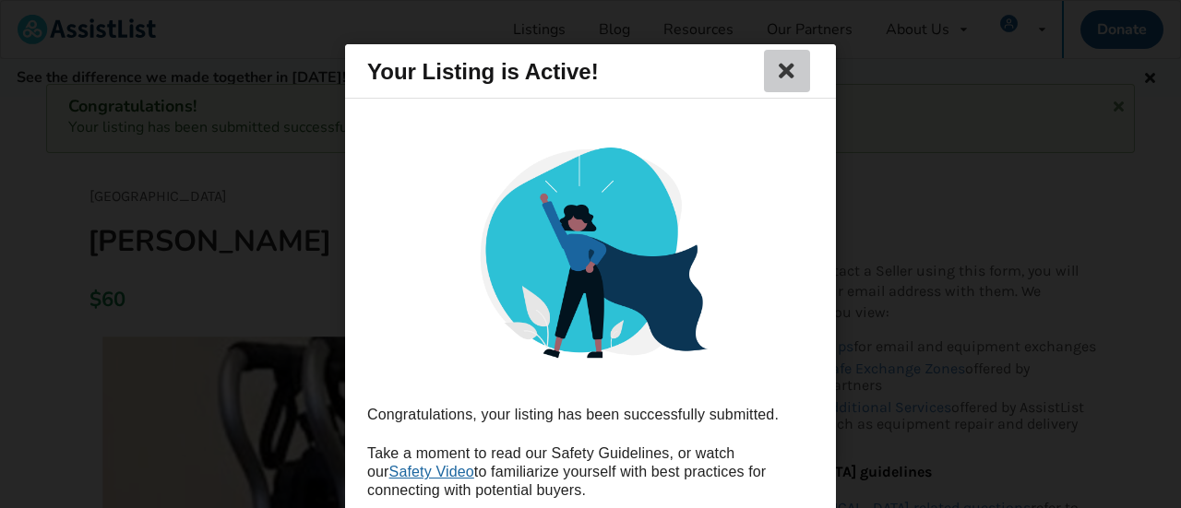
click at [777, 73] on icon at bounding box center [787, 71] width 26 height 22
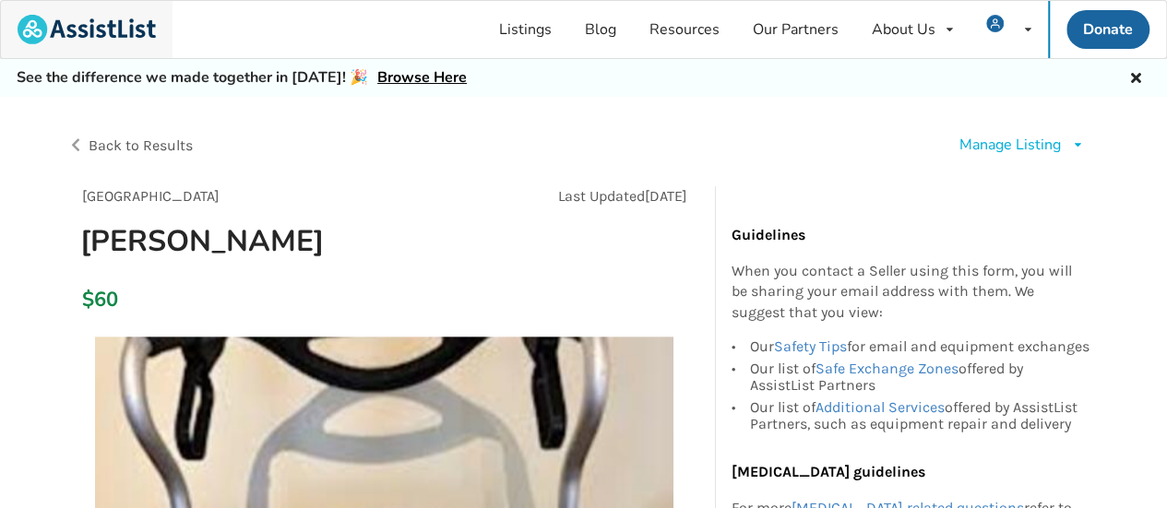
click at [68, 29] on img at bounding box center [87, 30] width 138 height 30
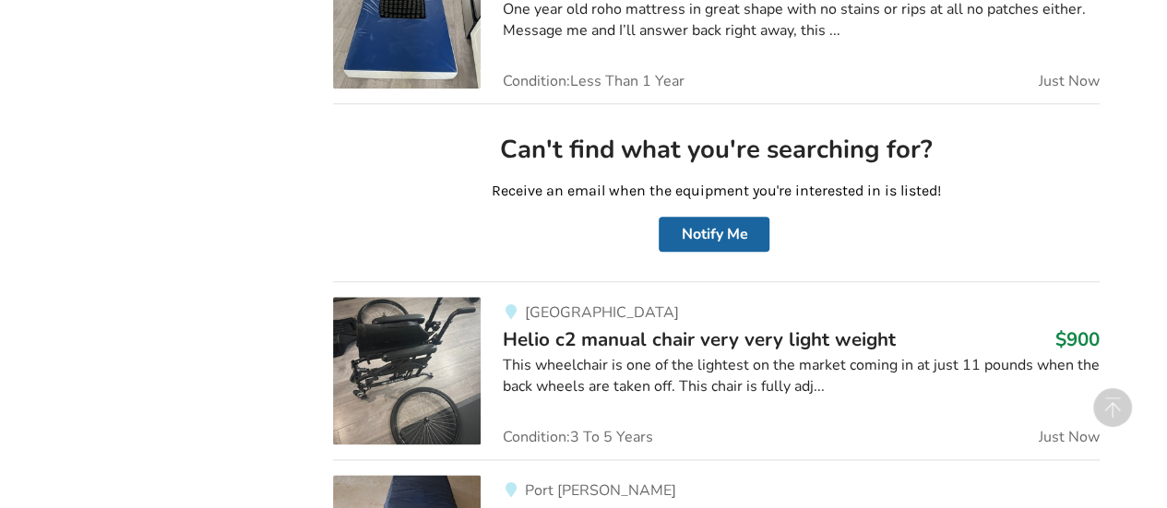
scroll to position [505, 0]
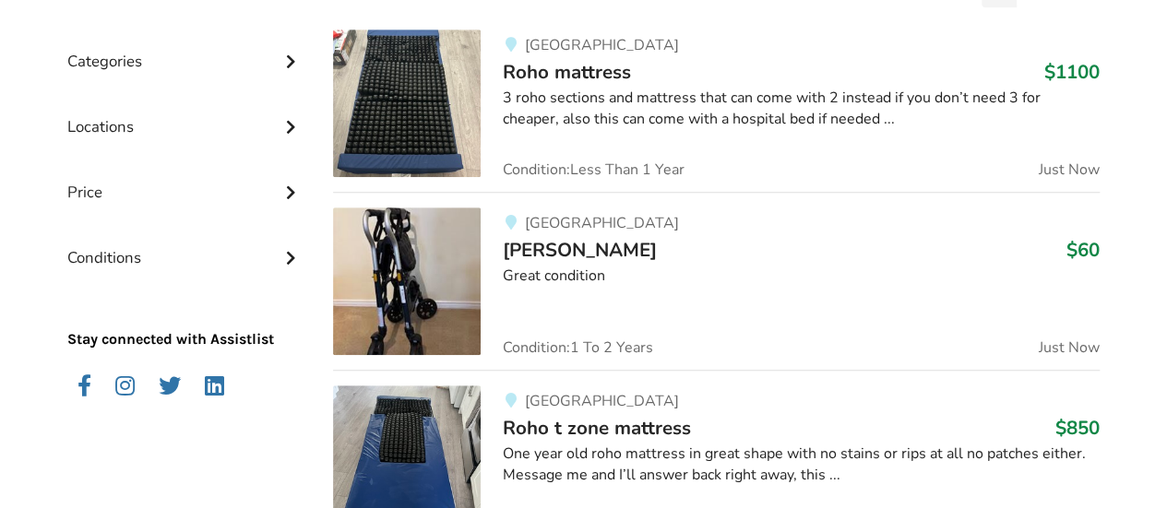
click at [437, 276] on img at bounding box center [407, 282] width 148 height 148
